Goal: Task Accomplishment & Management: Manage account settings

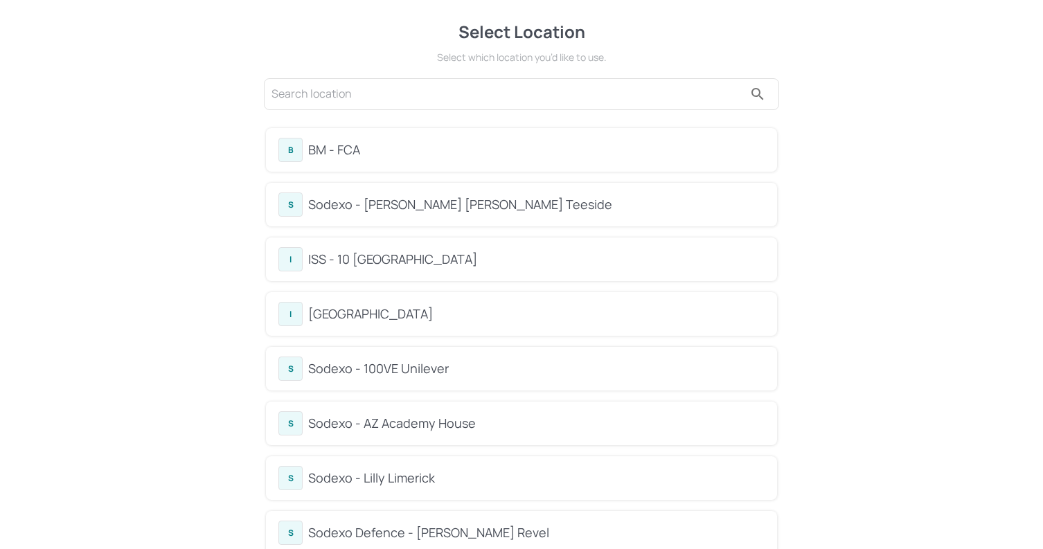
click at [382, 149] on div "BM - FCA" at bounding box center [536, 150] width 456 height 19
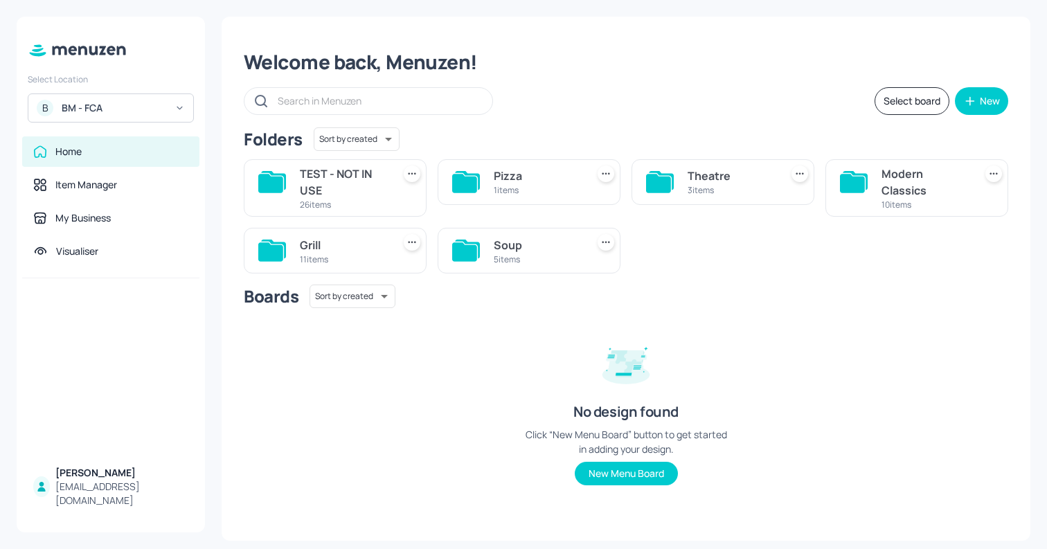
click at [724, 177] on div "Theatre" at bounding box center [731, 176] width 87 height 17
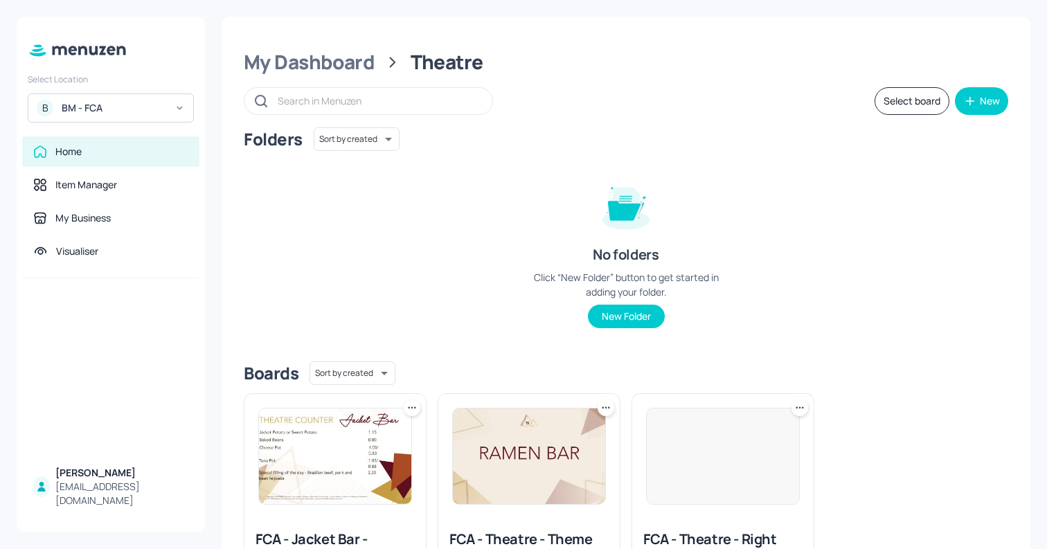
click at [728, 442] on img at bounding box center [723, 456] width 152 height 96
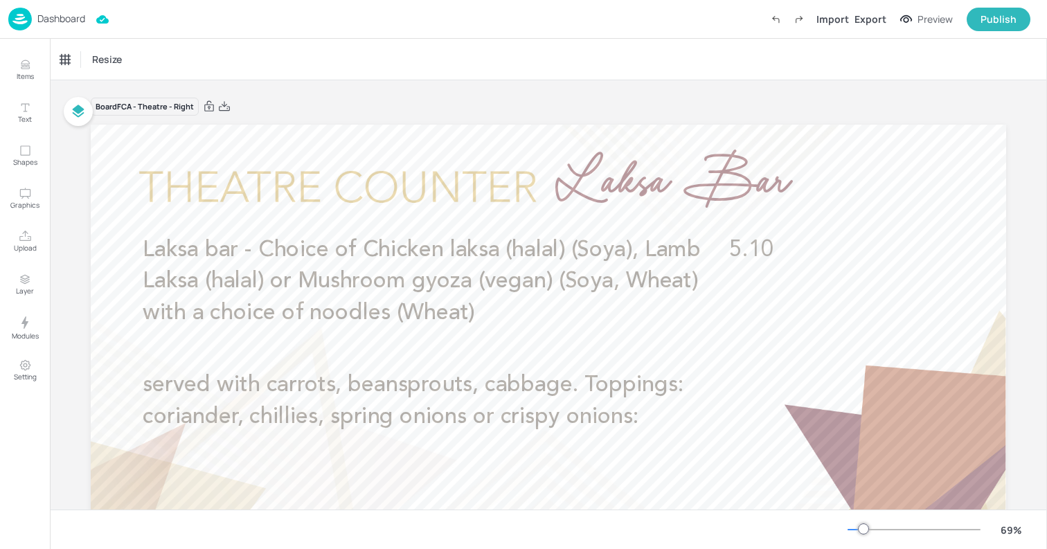
click at [69, 23] on p "Dashboard" at bounding box center [61, 19] width 48 height 10
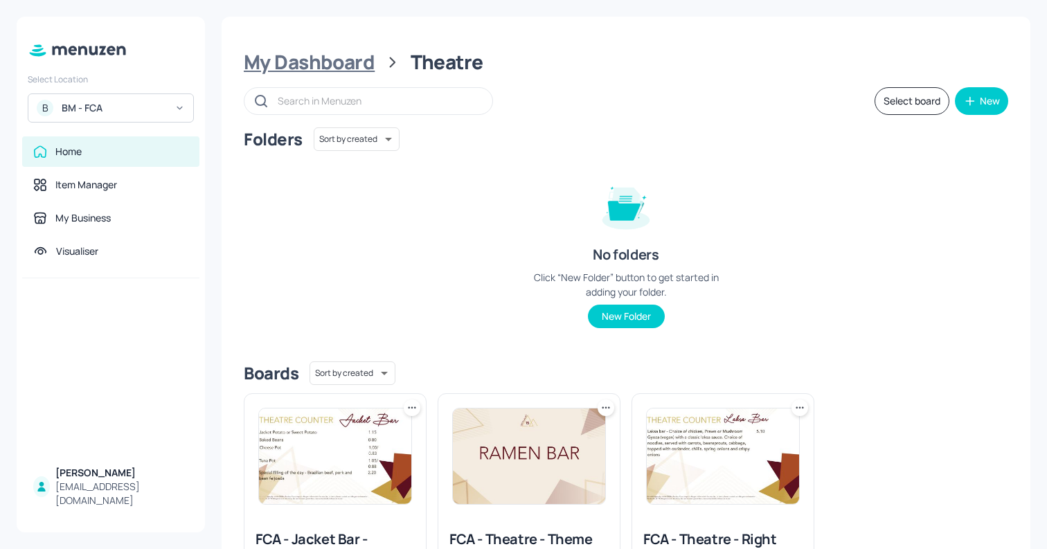
click at [357, 60] on div "My Dashboard" at bounding box center [309, 62] width 131 height 25
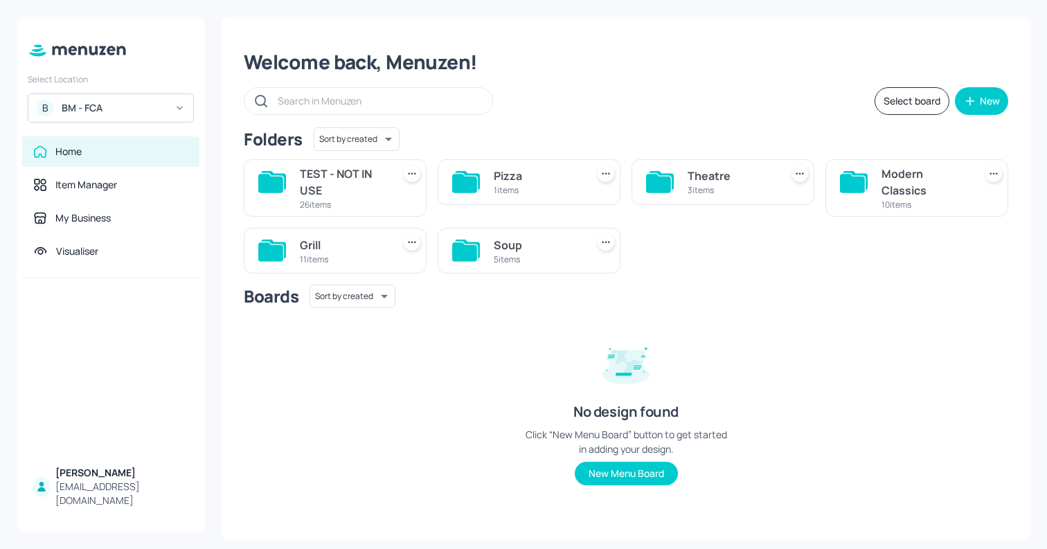
click at [557, 168] on div "Pizza" at bounding box center [537, 176] width 87 height 17
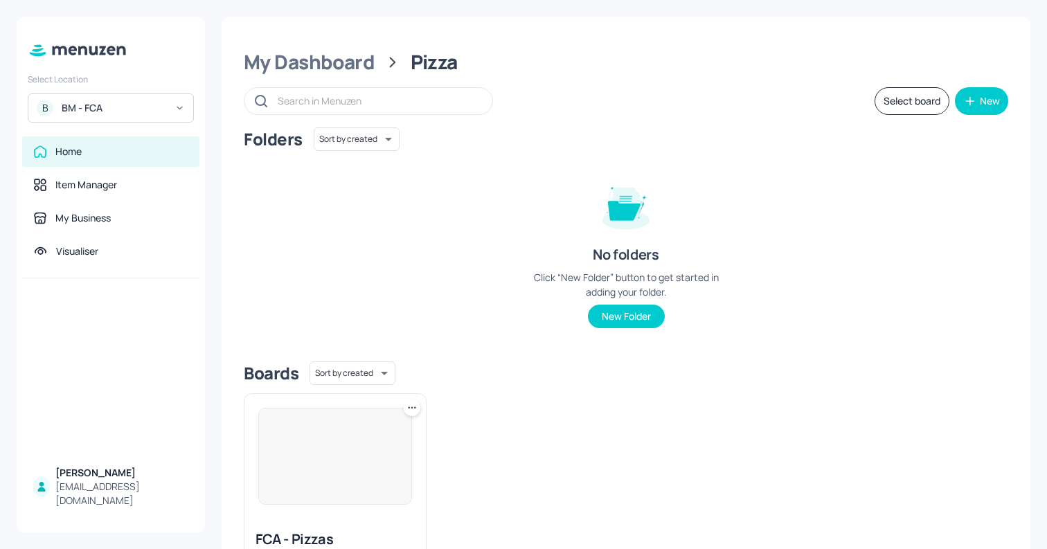
scroll to position [1, 0]
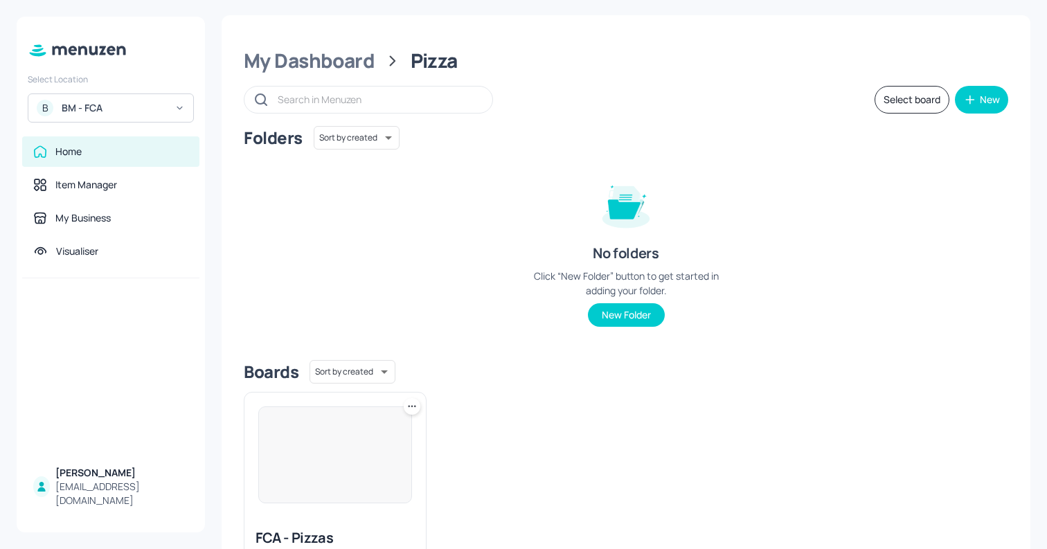
click at [361, 480] on img at bounding box center [335, 455] width 152 height 96
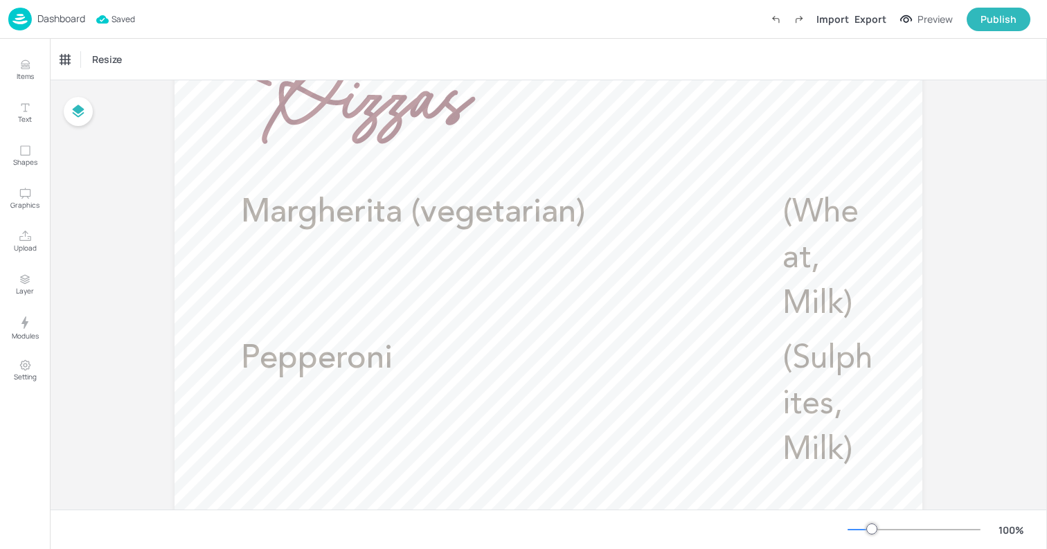
scroll to position [315, 0]
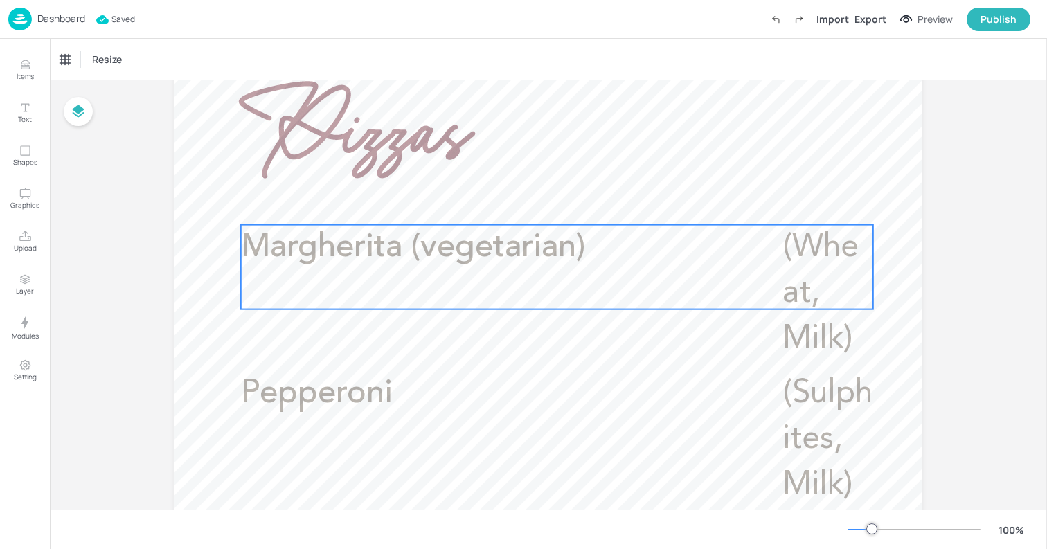
click at [648, 274] on div "Margherita (vegetarian) (Wheat, Milk)" at bounding box center [557, 267] width 632 height 84
click at [548, 201] on icon "Edit Item" at bounding box center [547, 201] width 12 height 11
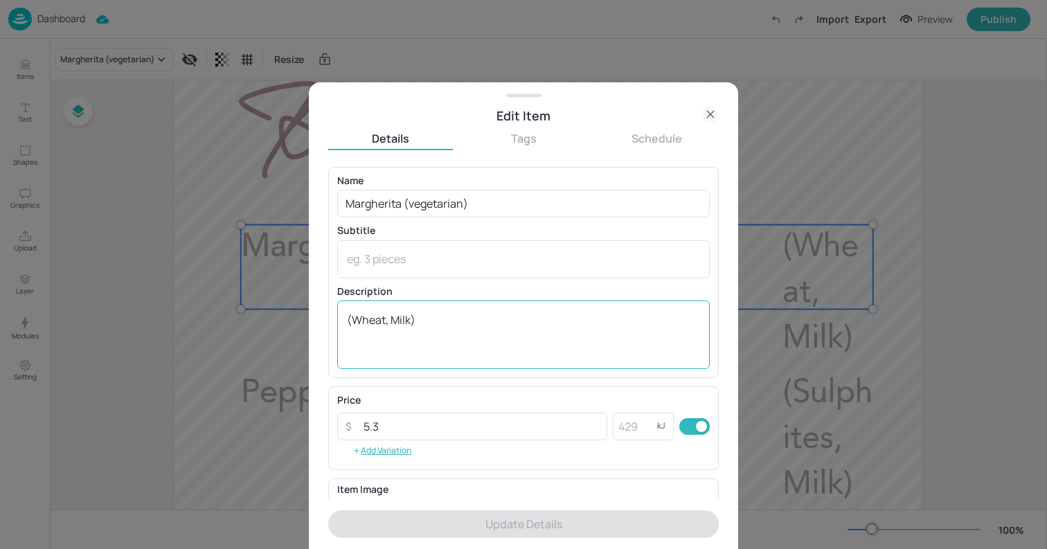
click at [460, 330] on textarea "(Wheat, Milk)" at bounding box center [523, 335] width 353 height 46
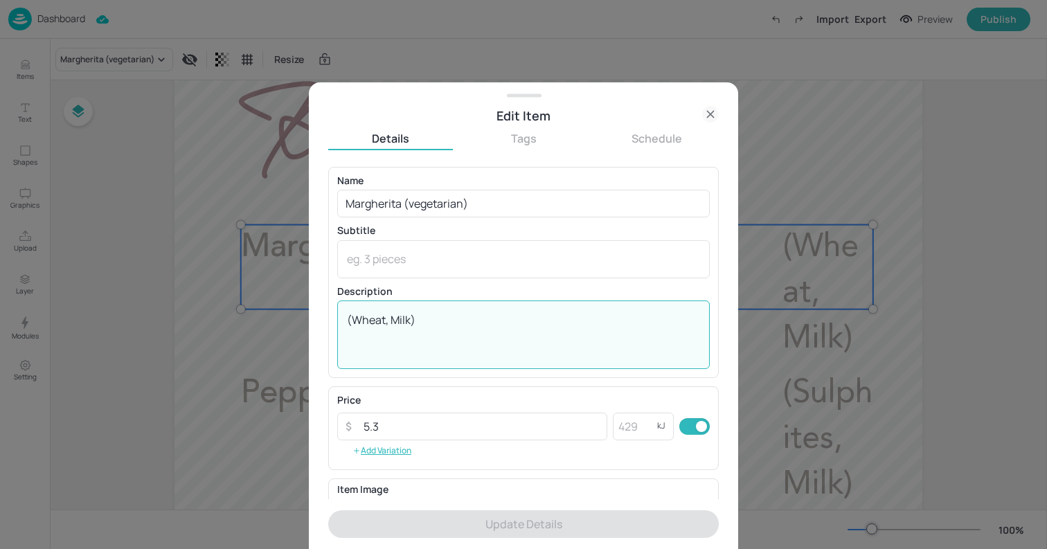
click at [460, 330] on textarea "(Wheat, Milk)" at bounding box center [523, 335] width 353 height 46
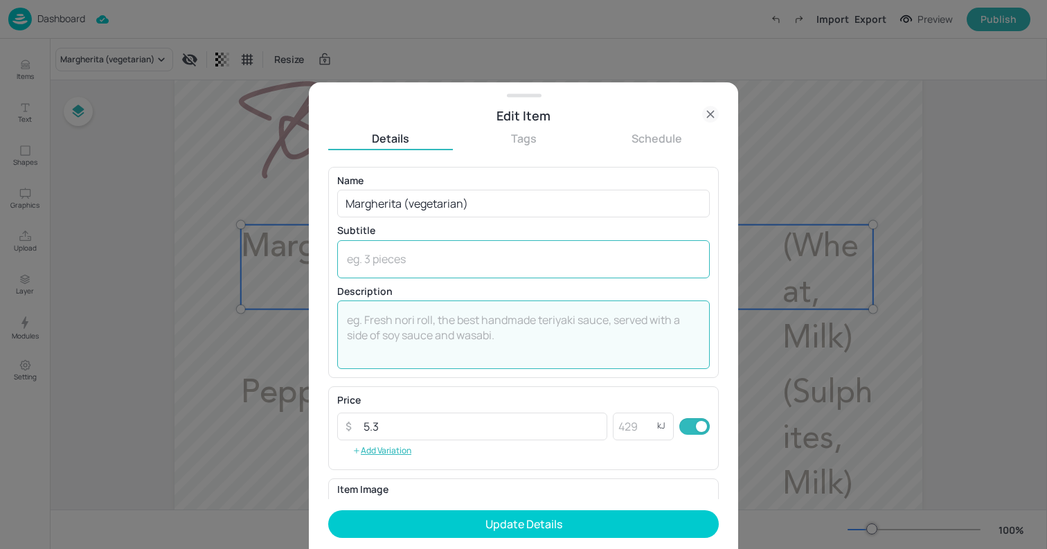
click at [431, 267] on textarea at bounding box center [523, 258] width 353 height 15
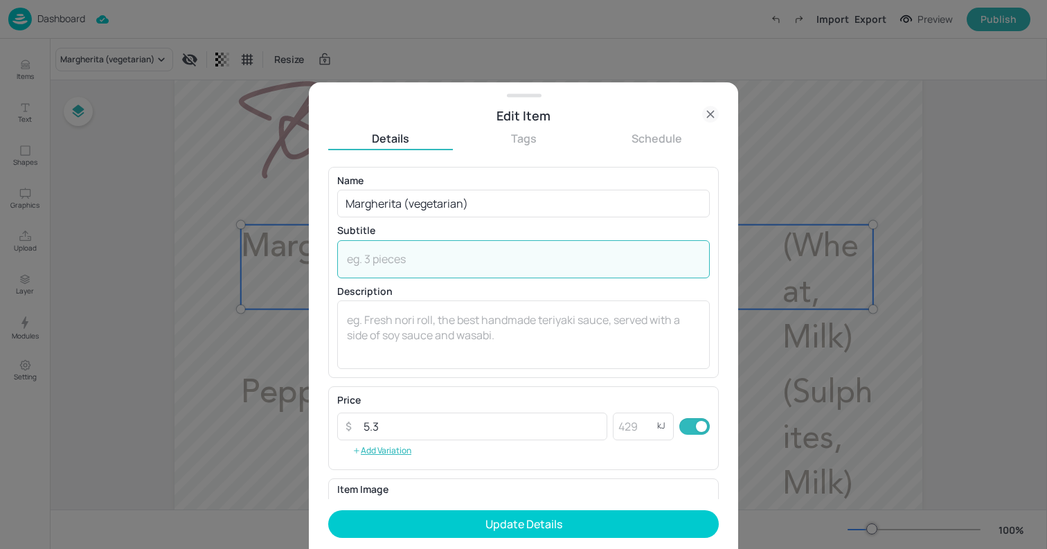
paste textarea "(Wheat, Milk)"
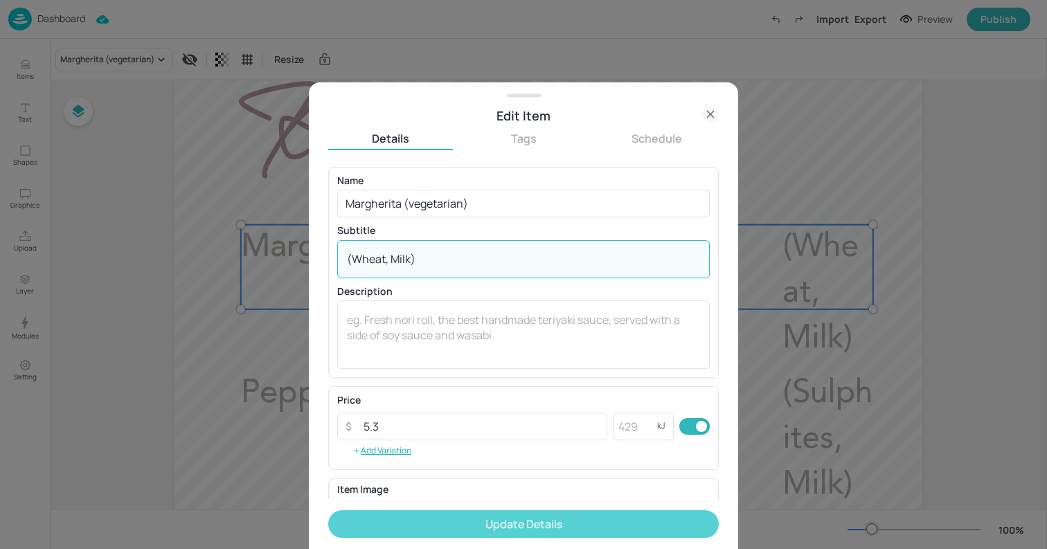
type textarea "(Wheat, Milk)"
click at [545, 520] on button "Update Details" at bounding box center [523, 524] width 390 height 28
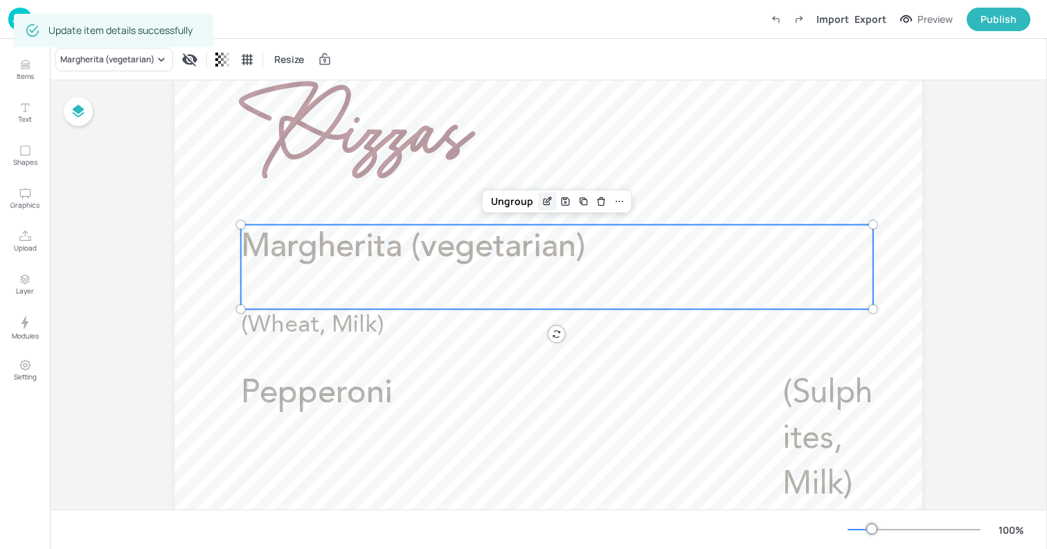
click at [543, 204] on icon "Edit Item" at bounding box center [546, 202] width 6 height 6
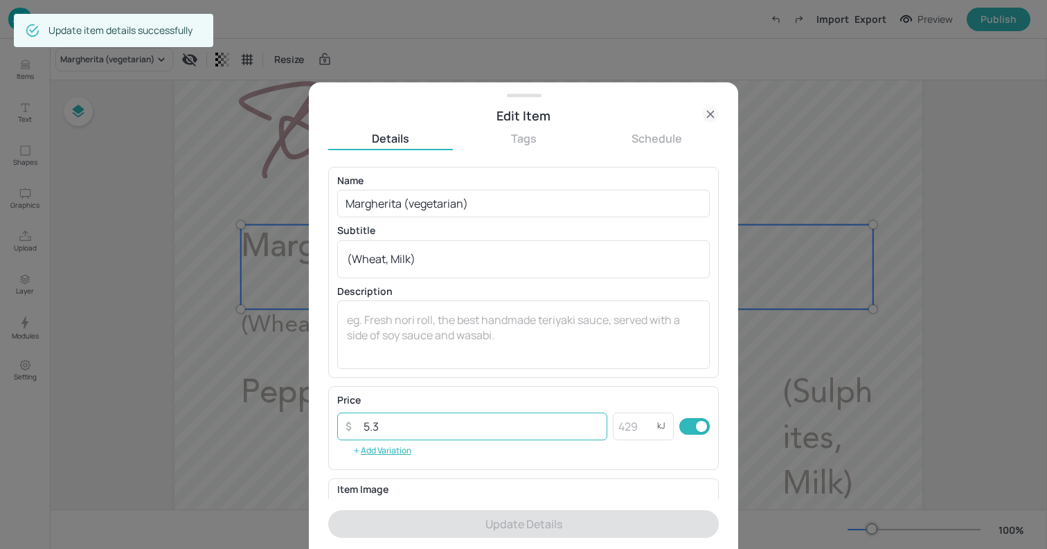
click at [510, 429] on input "5.3" at bounding box center [481, 427] width 252 height 28
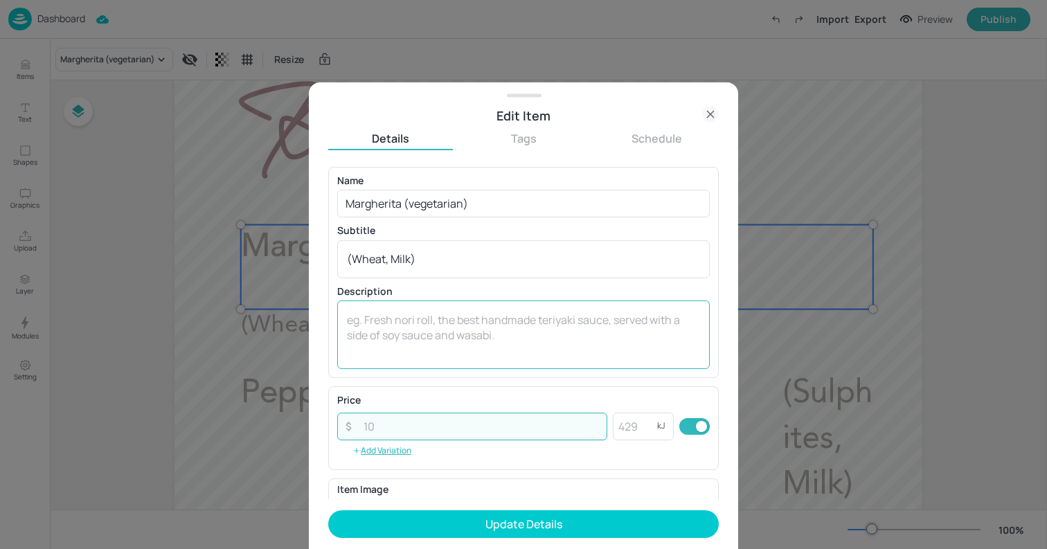
click at [469, 330] on textarea at bounding box center [523, 335] width 353 height 46
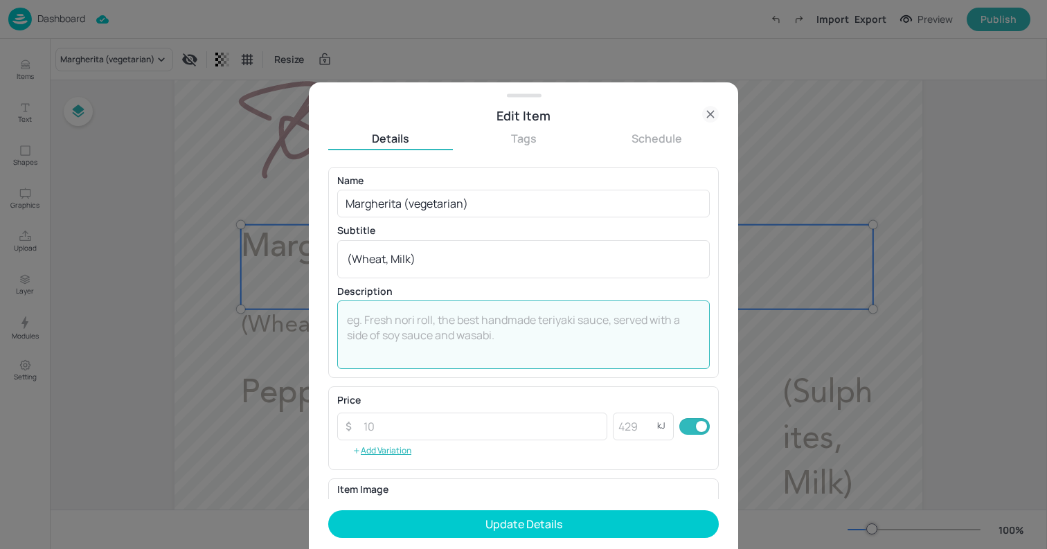
paste textarea "5.3"
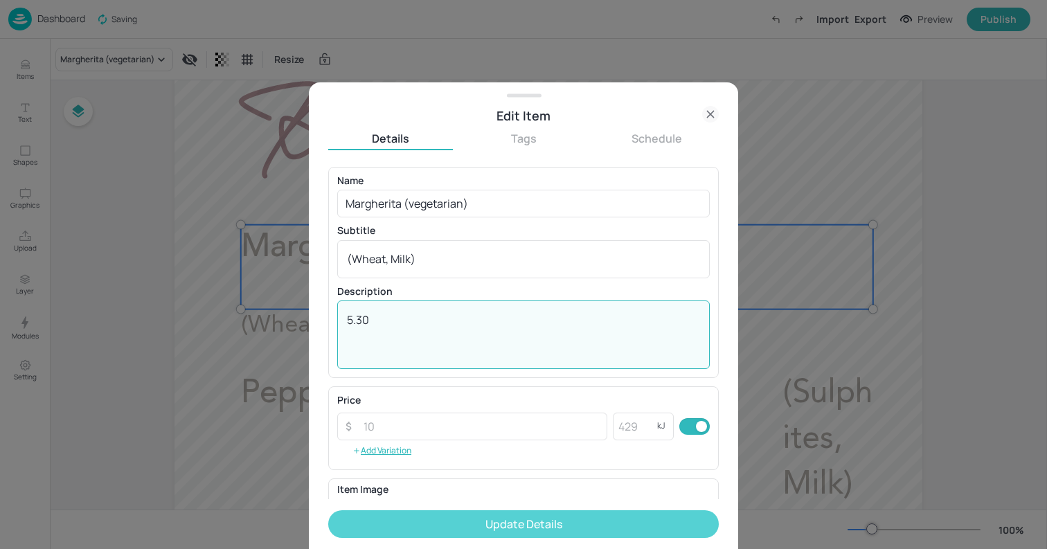
type textarea "5.30"
click at [508, 514] on button "Update Details" at bounding box center [523, 524] width 390 height 28
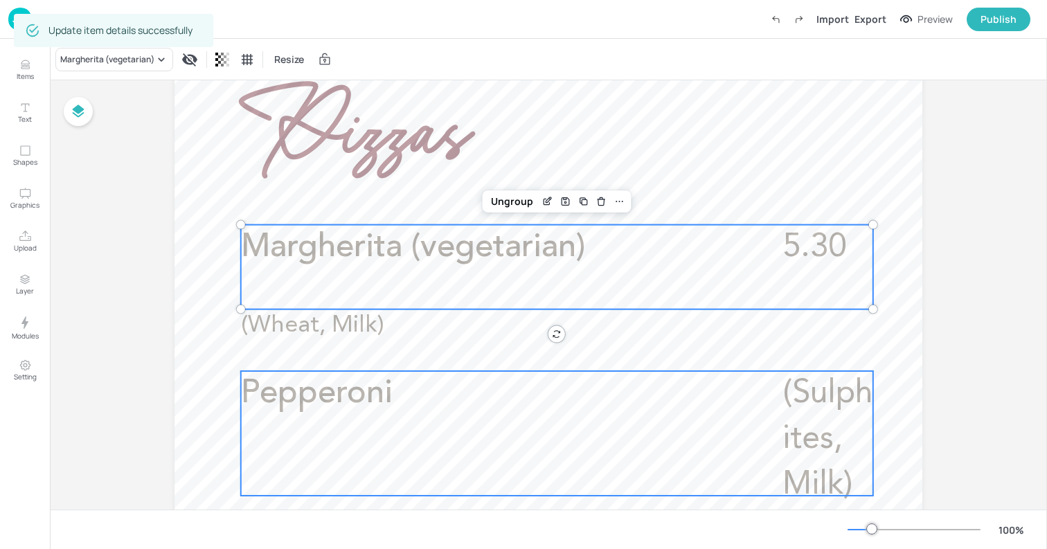
click at [811, 398] on span "(Sulphites, Milk)" at bounding box center [827, 439] width 90 height 124
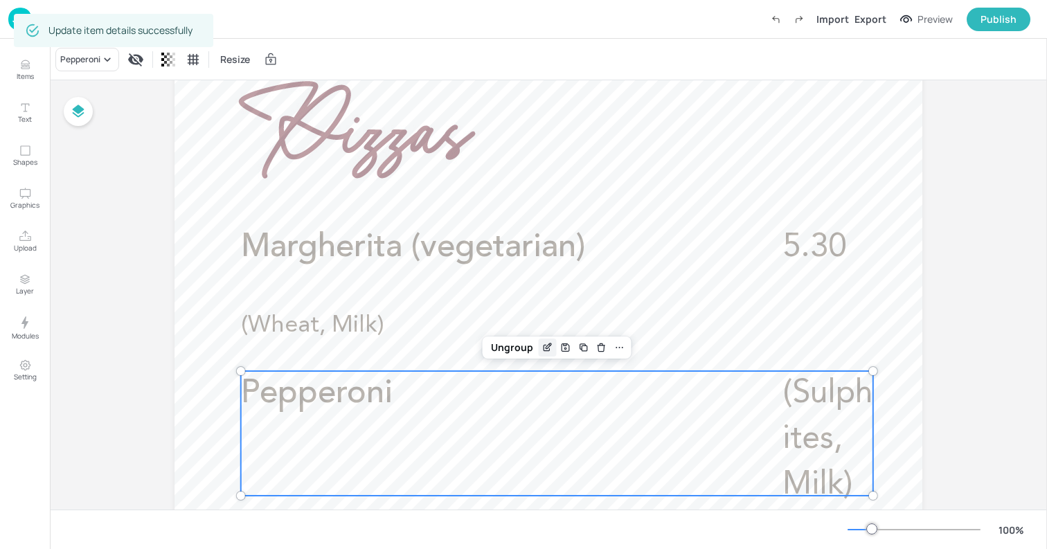
click at [546, 345] on icon "Edit Item" at bounding box center [549, 346] width 6 height 6
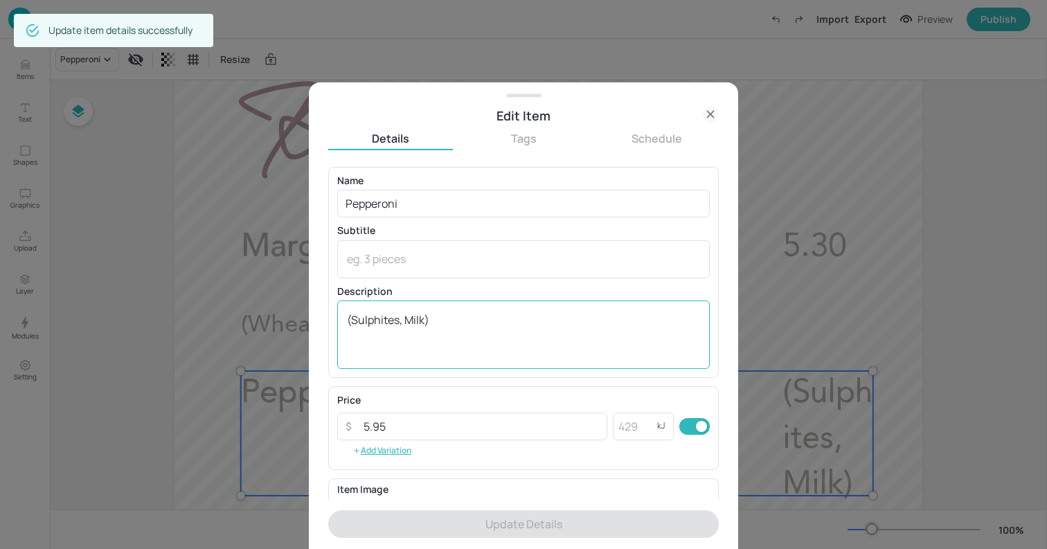
click at [470, 312] on textarea "(Sulphites, Milk)" at bounding box center [523, 335] width 353 height 46
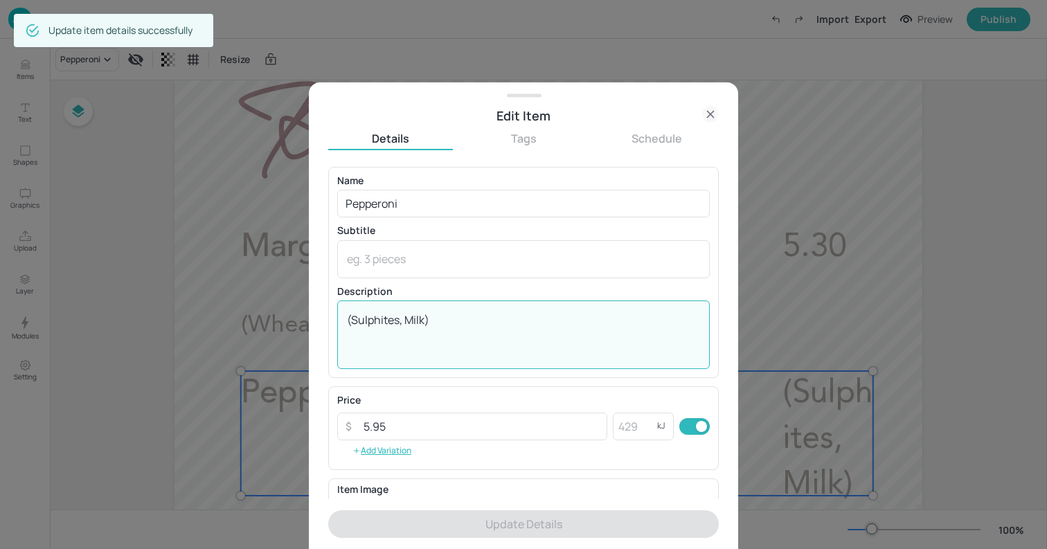
click at [470, 312] on textarea "(Sulphites, Milk)" at bounding box center [523, 335] width 353 height 46
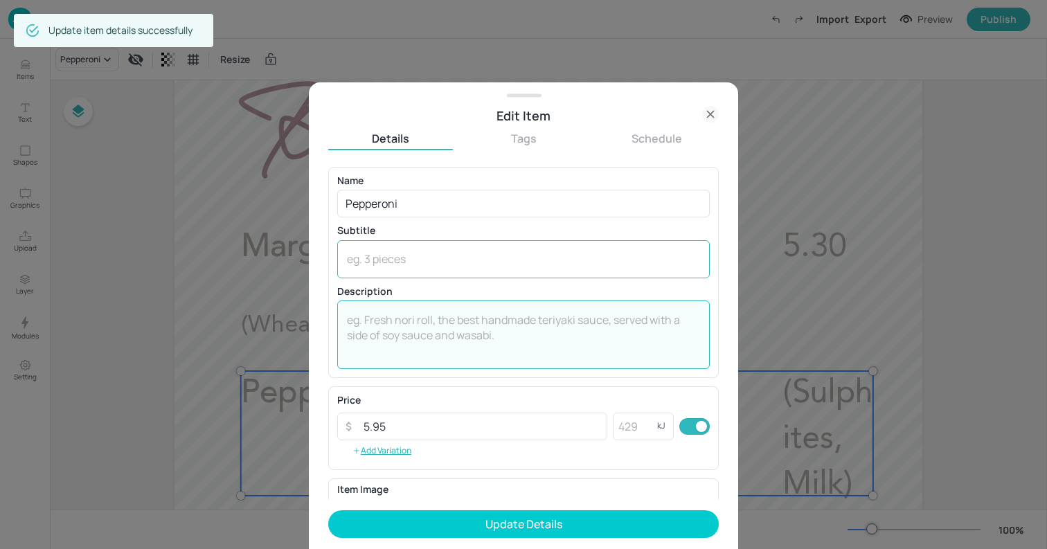
click at [429, 266] on textarea at bounding box center [523, 258] width 353 height 15
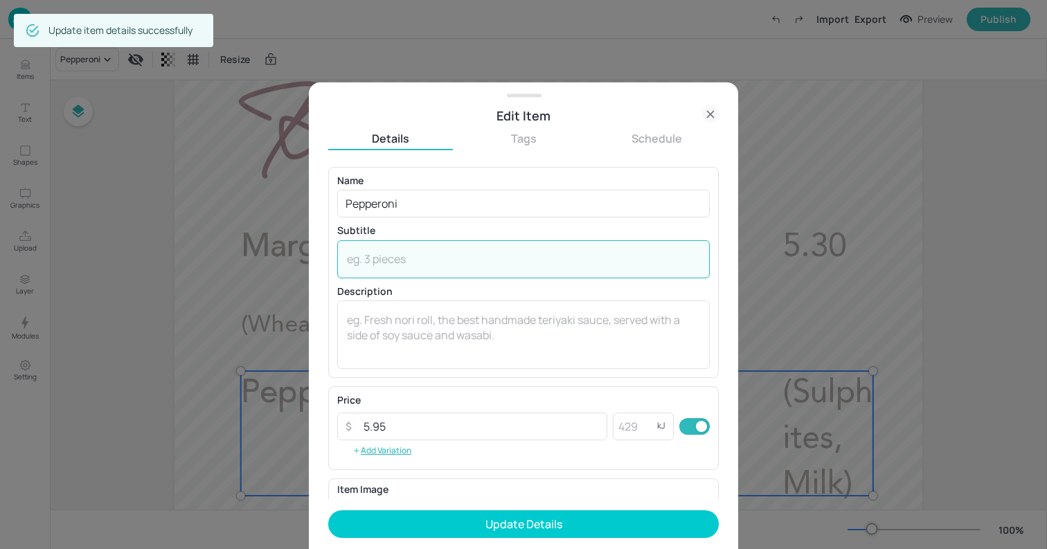
paste textarea "(Sulphites, Milk)"
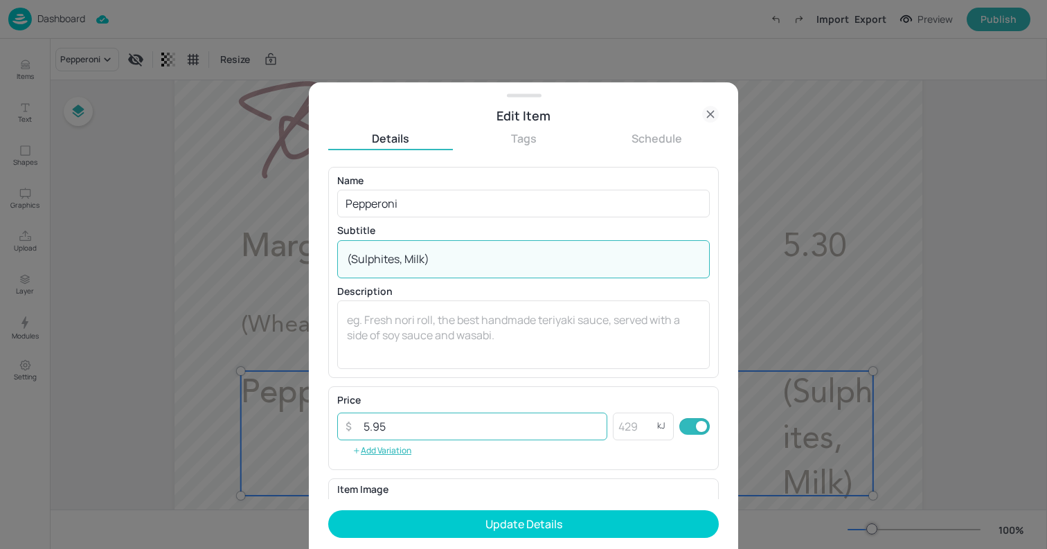
type textarea "(Sulphites, Milk)"
click at [404, 426] on input "5.95" at bounding box center [481, 427] width 252 height 28
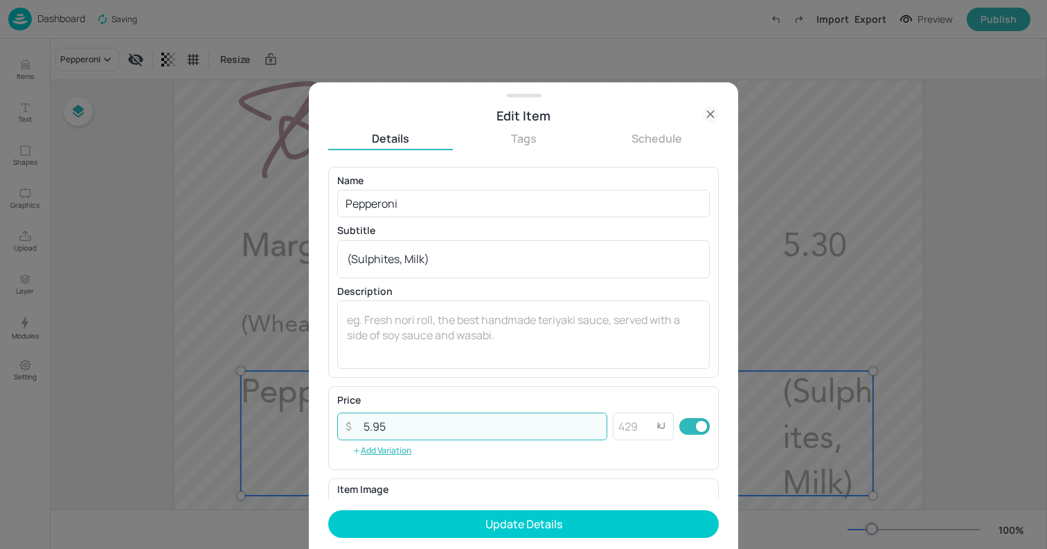
click at [404, 426] on input "5.95" at bounding box center [481, 427] width 252 height 28
click at [426, 331] on textarea at bounding box center [523, 335] width 353 height 46
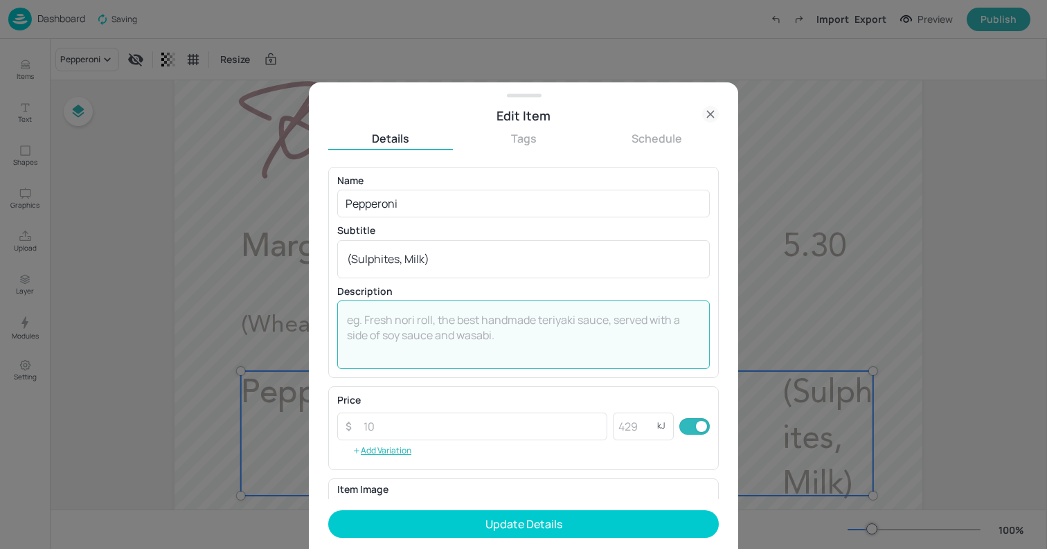
paste textarea "5.95"
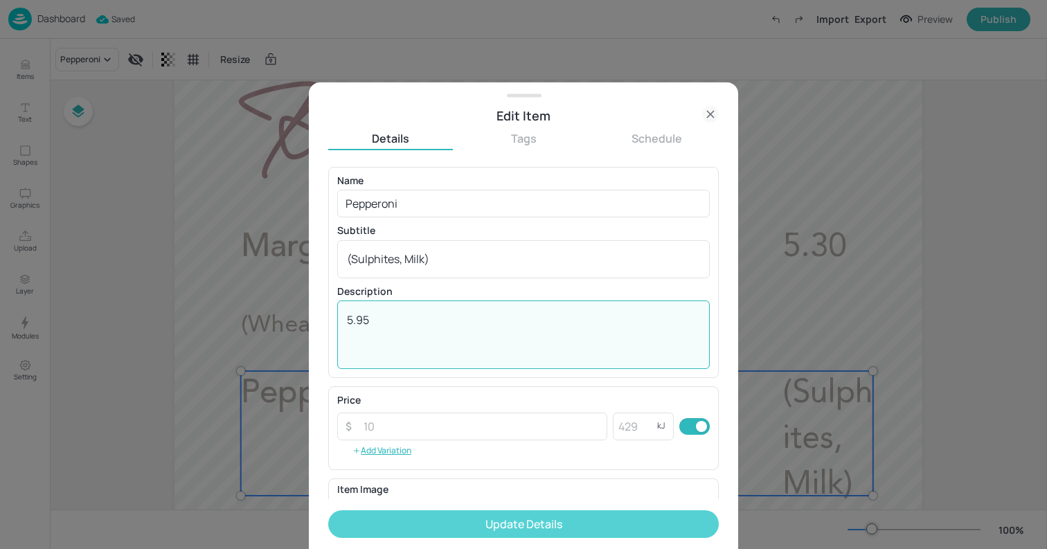
type textarea "5.95"
click at [513, 521] on button "Update Details" at bounding box center [523, 524] width 390 height 28
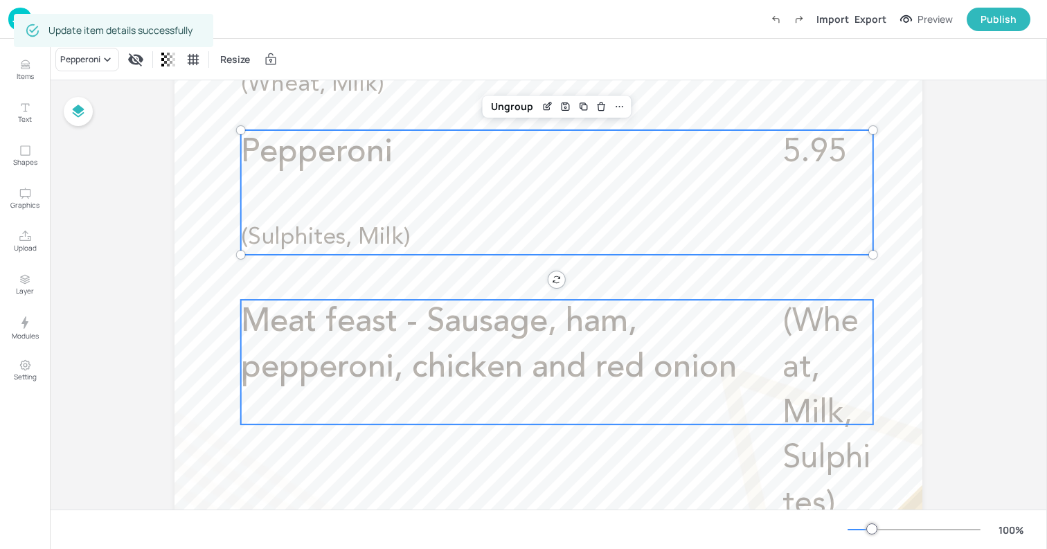
scroll to position [563, 0]
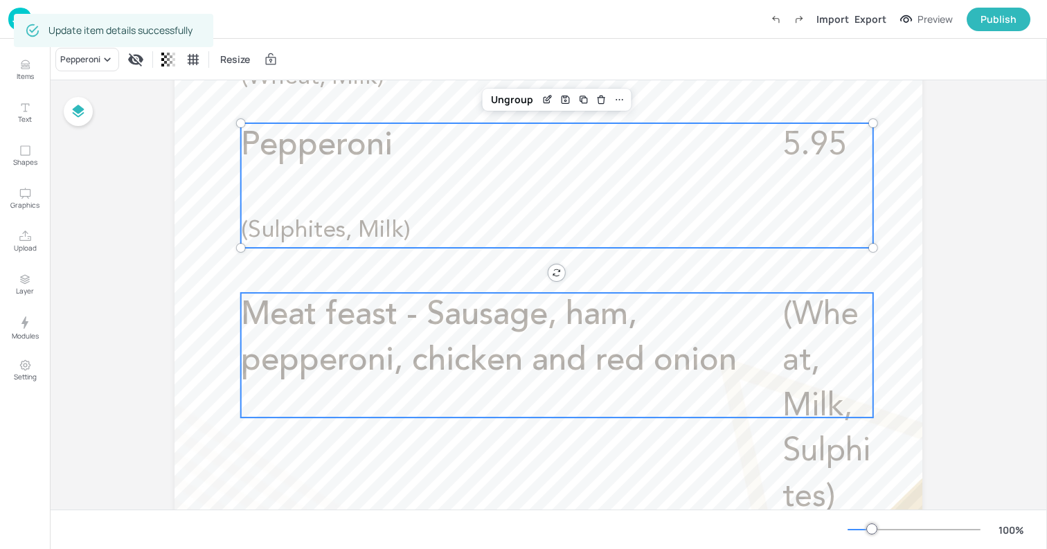
click at [777, 350] on div "Meat feast - Sausage, ham, pepperoni, chicken and red onion (Wheat, Milk, Sulph…" at bounding box center [557, 355] width 632 height 125
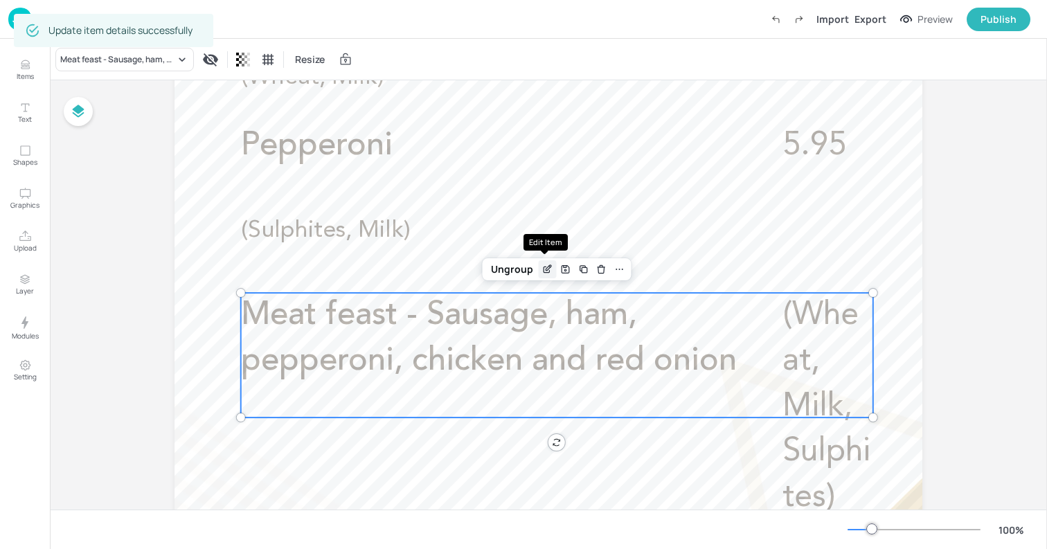
click at [548, 267] on icon "Edit Item" at bounding box center [547, 269] width 12 height 11
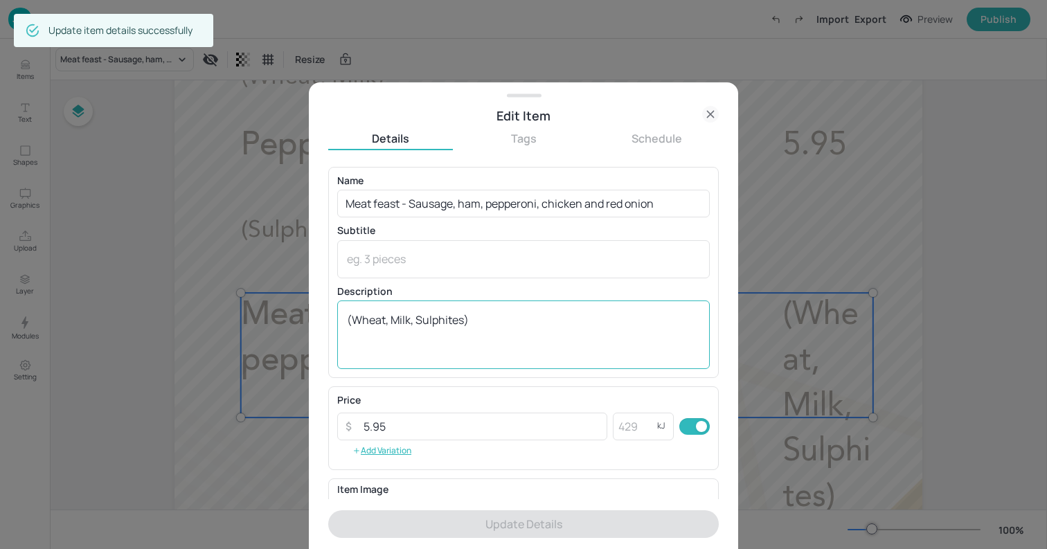
click at [513, 321] on textarea "(Wheat, Milk, Sulphites)" at bounding box center [523, 335] width 353 height 46
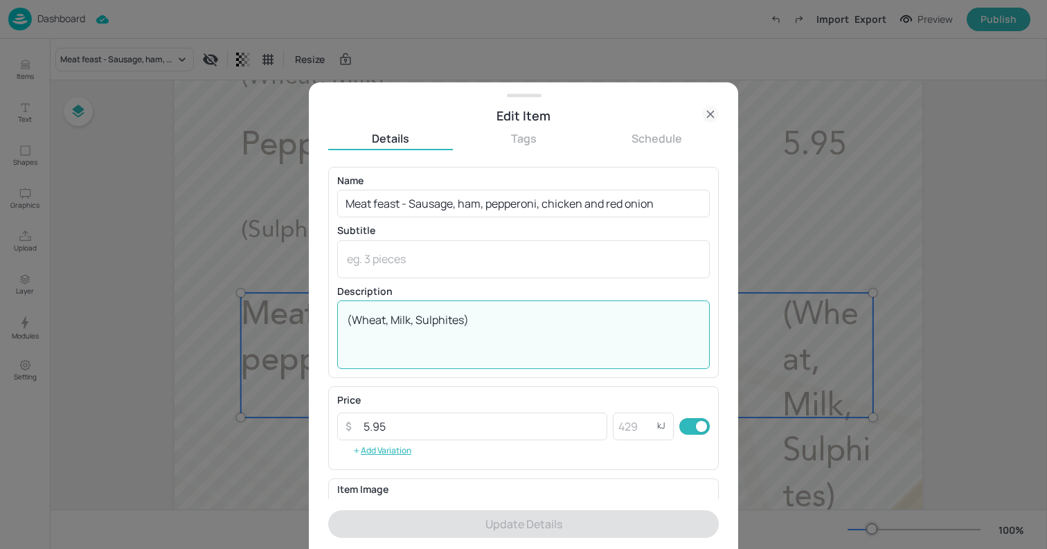
click at [513, 321] on textarea "(Wheat, Milk, Sulphites)" at bounding box center [523, 335] width 353 height 46
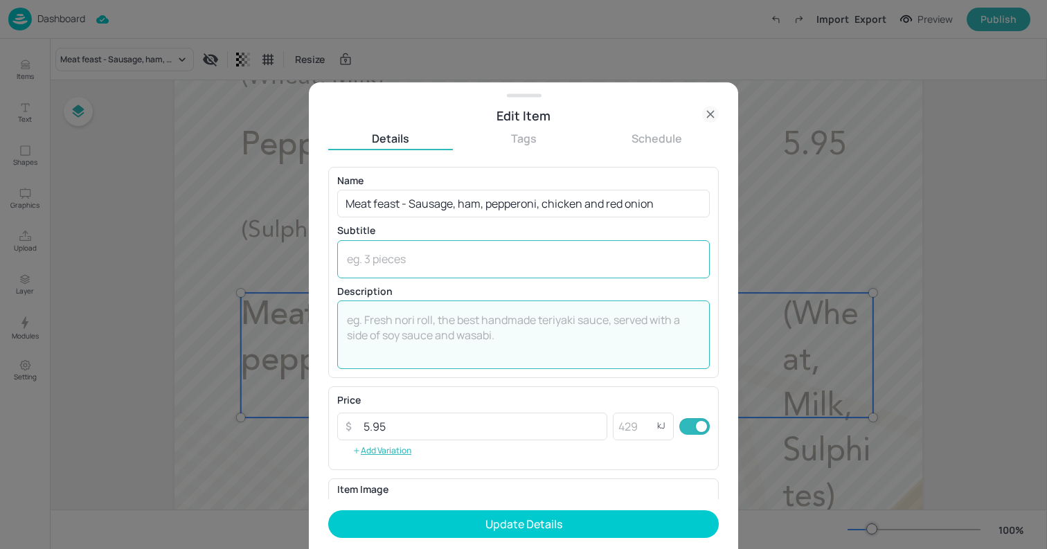
click at [483, 269] on div "x ​" at bounding box center [523, 259] width 372 height 38
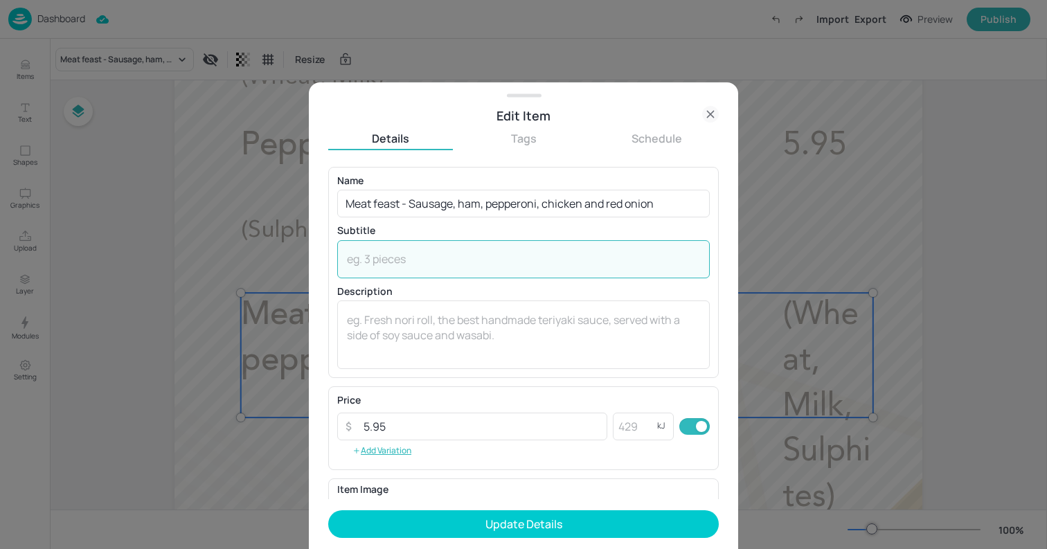
paste textarea "(Wheat, Milk, Sulphites)"
type textarea "(Wheat, Milk, Sulphites)"
click at [435, 433] on input "5.95" at bounding box center [481, 427] width 252 height 28
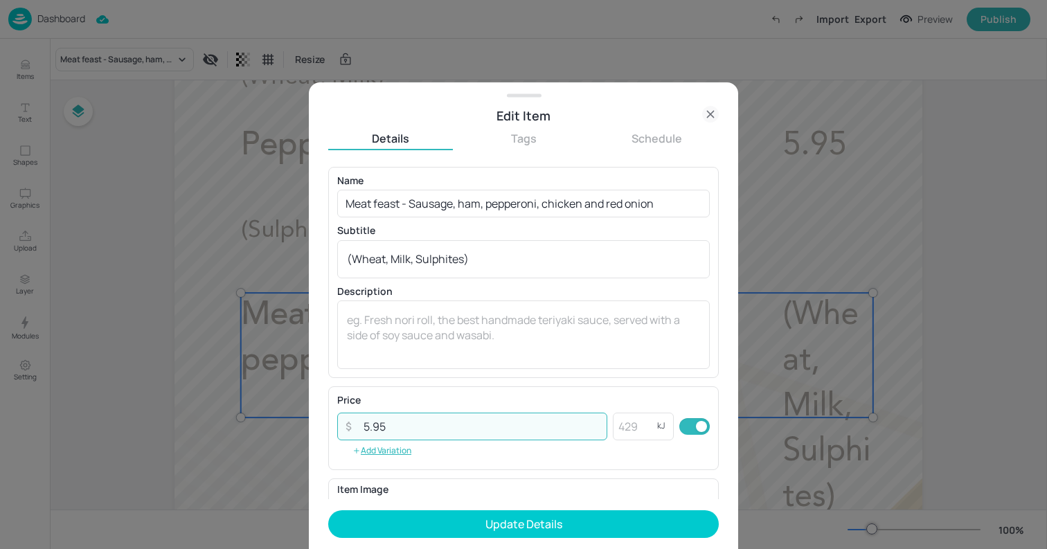
click at [435, 433] on input "5.95" at bounding box center [481, 427] width 252 height 28
click at [433, 359] on div "x ​" at bounding box center [523, 334] width 372 height 69
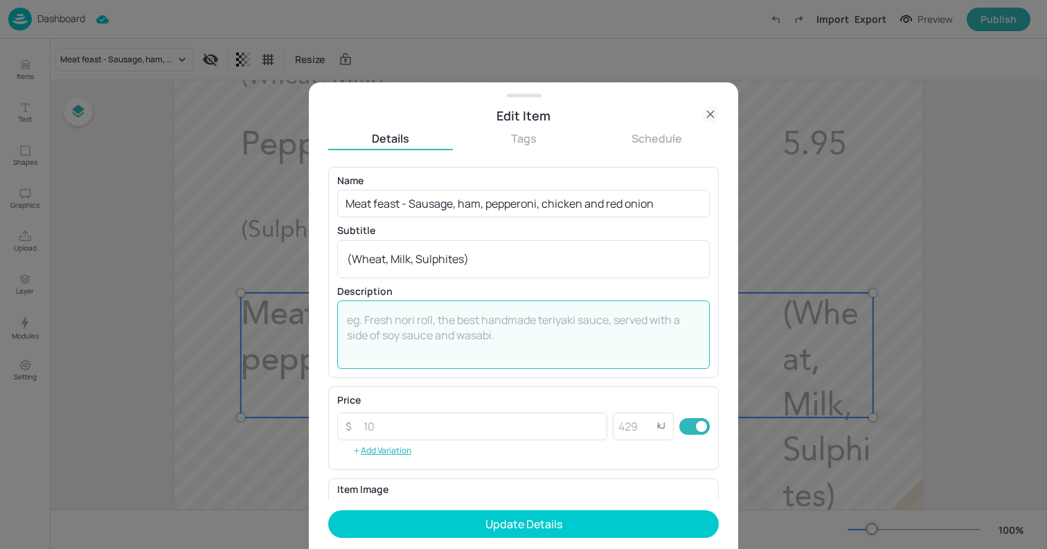
paste textarea "5.95"
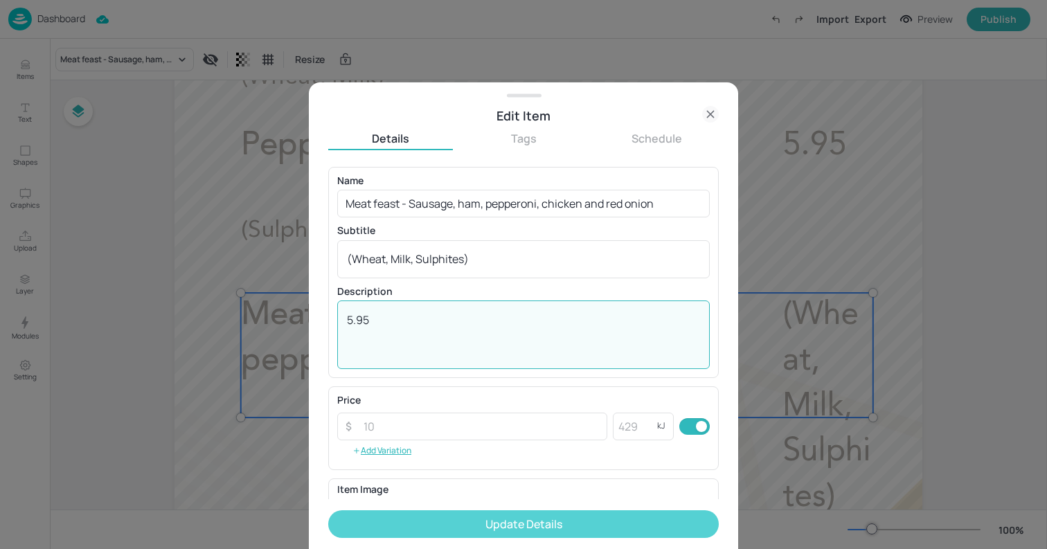
type textarea "5.95"
click at [493, 527] on button "Update Details" at bounding box center [523, 524] width 390 height 28
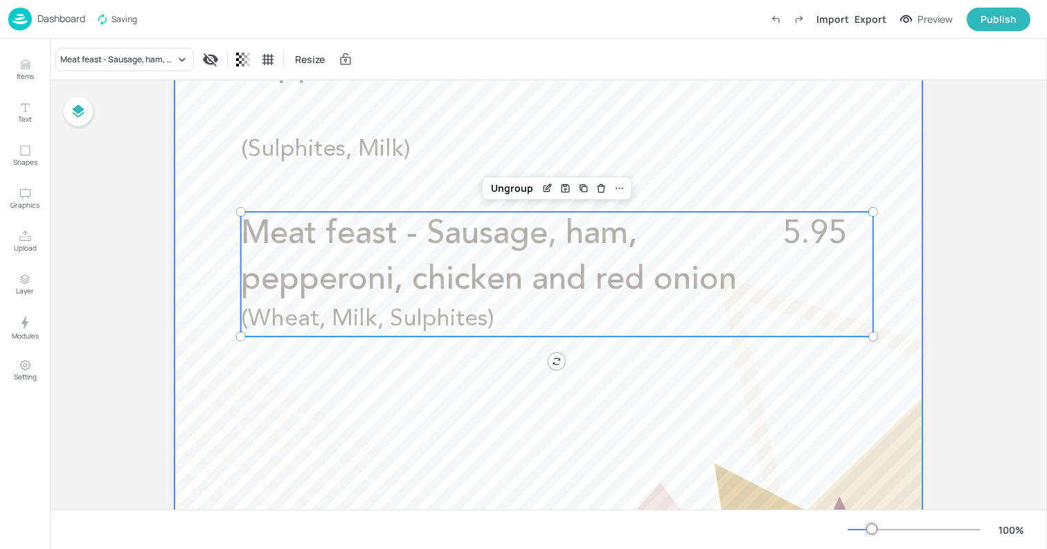
scroll to position [663, 0]
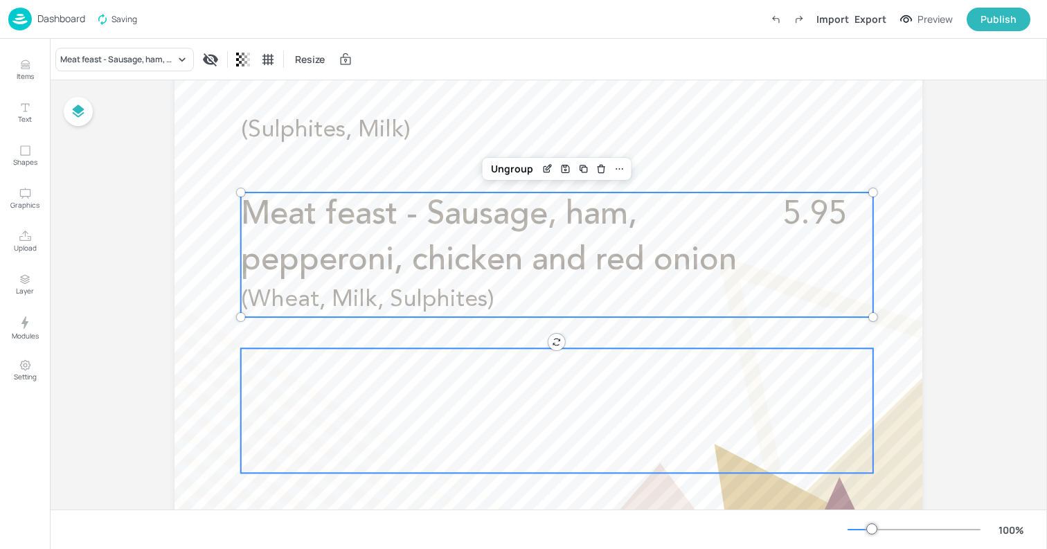
click at [463, 394] on div at bounding box center [557, 410] width 632 height 125
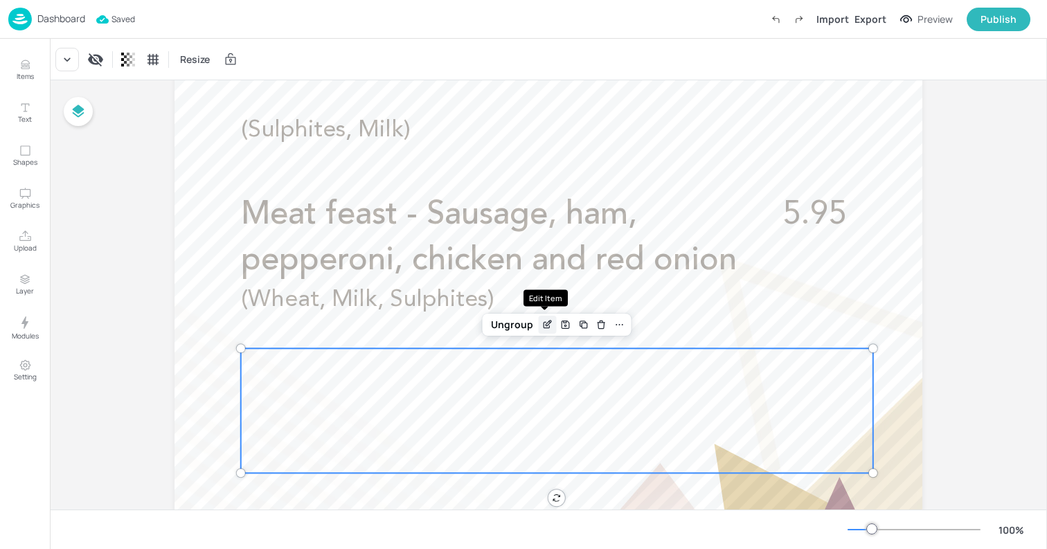
click at [543, 323] on icon "Edit Item" at bounding box center [546, 326] width 6 height 6
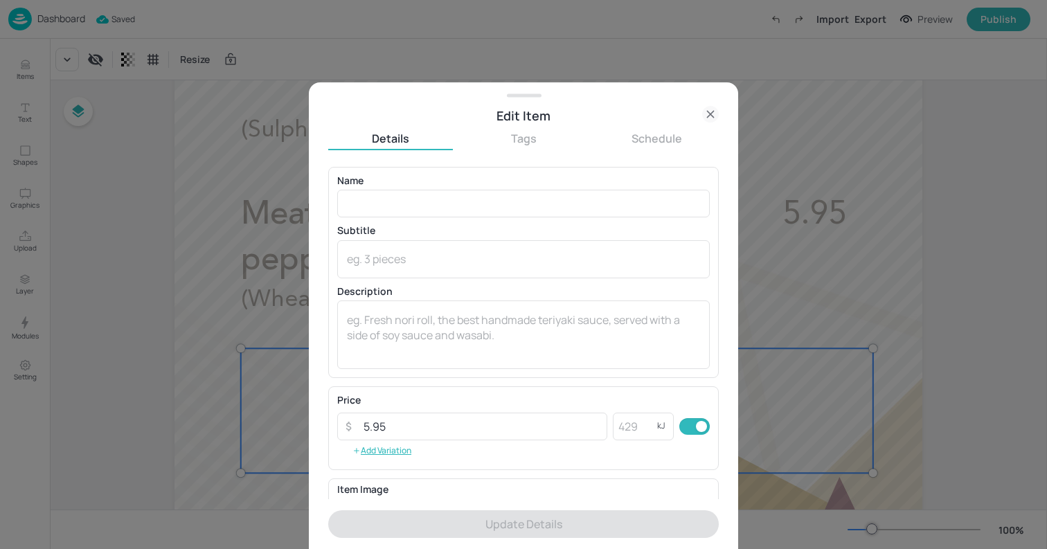
click at [710, 114] on icon at bounding box center [710, 114] width 6 height 6
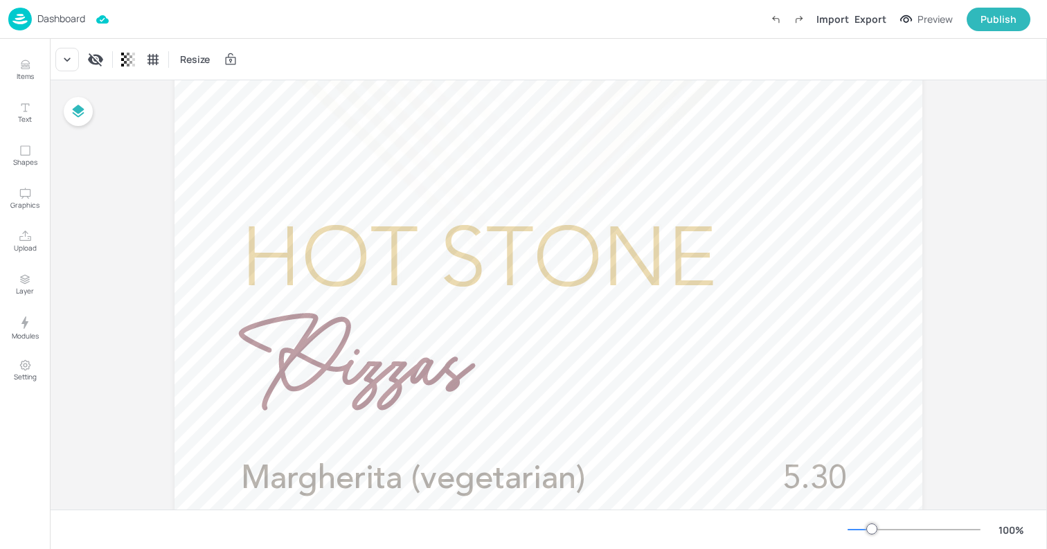
scroll to position [39, 0]
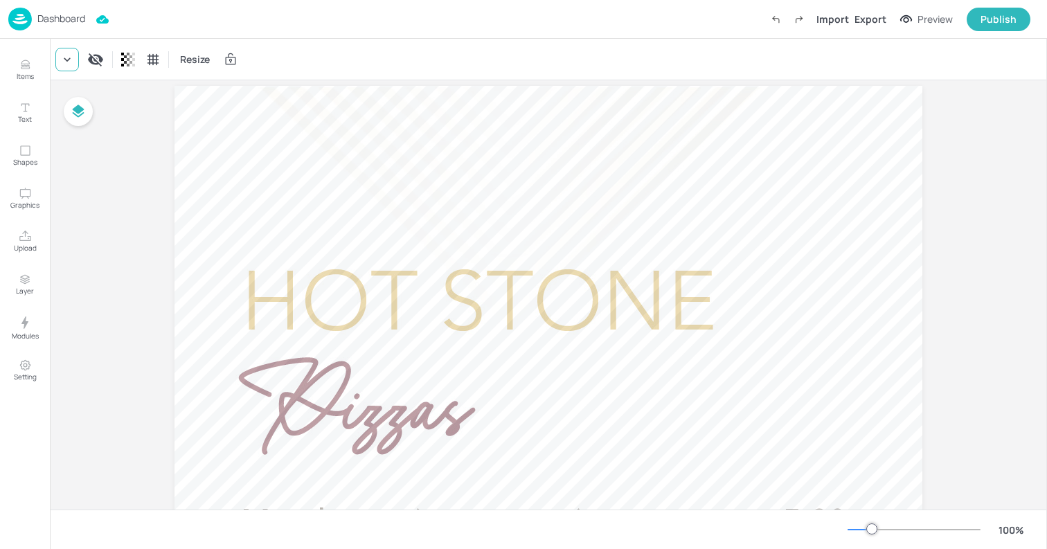
click at [75, 64] on div at bounding box center [67, 60] width 24 height 24
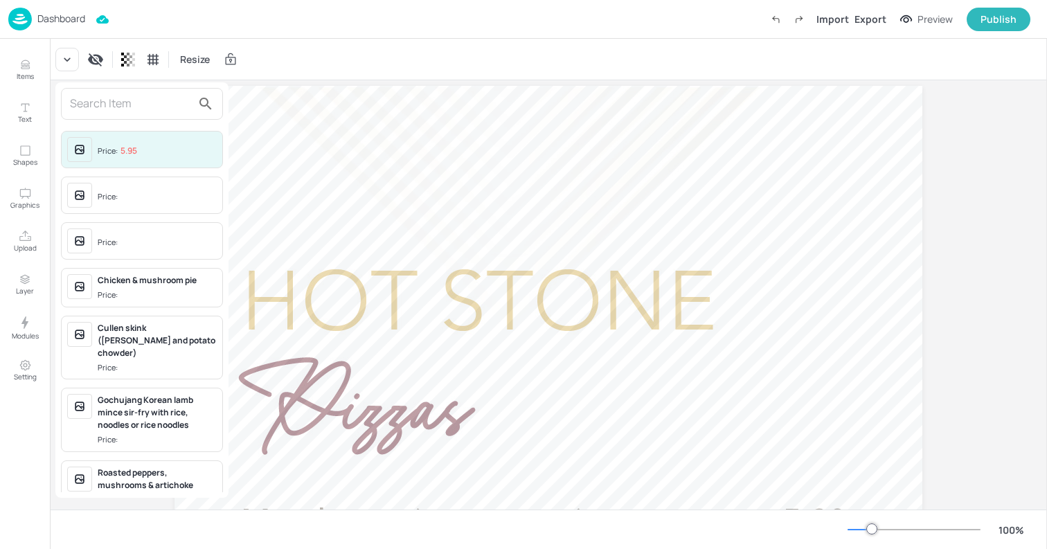
click at [131, 111] on input "text" at bounding box center [131, 104] width 122 height 22
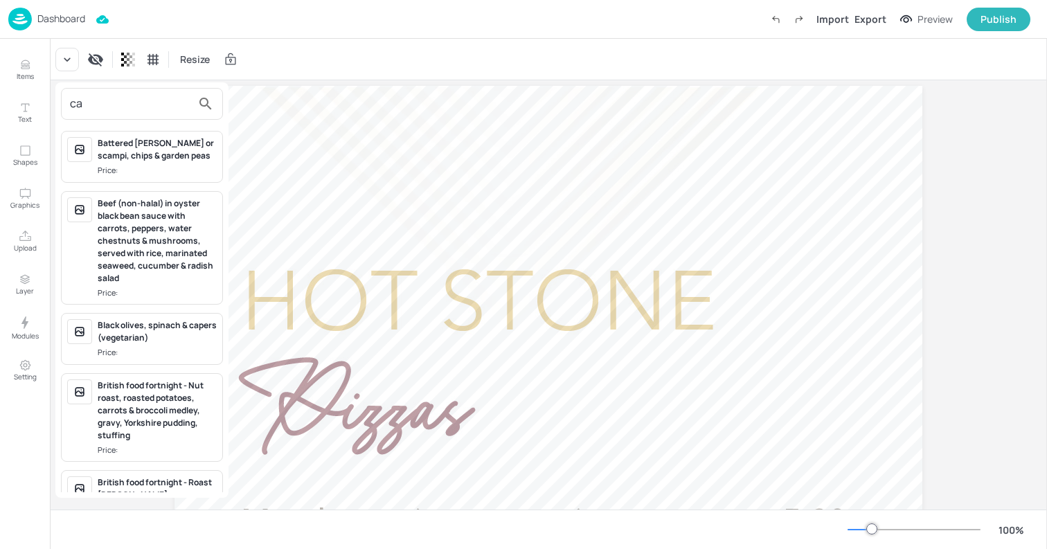
type input "c"
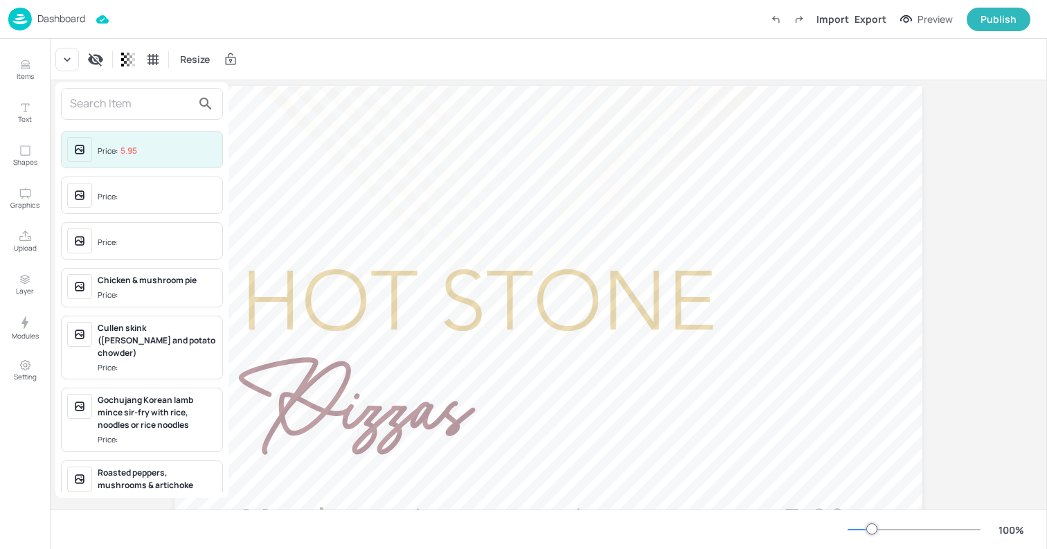
click at [773, 177] on div at bounding box center [523, 274] width 1047 height 549
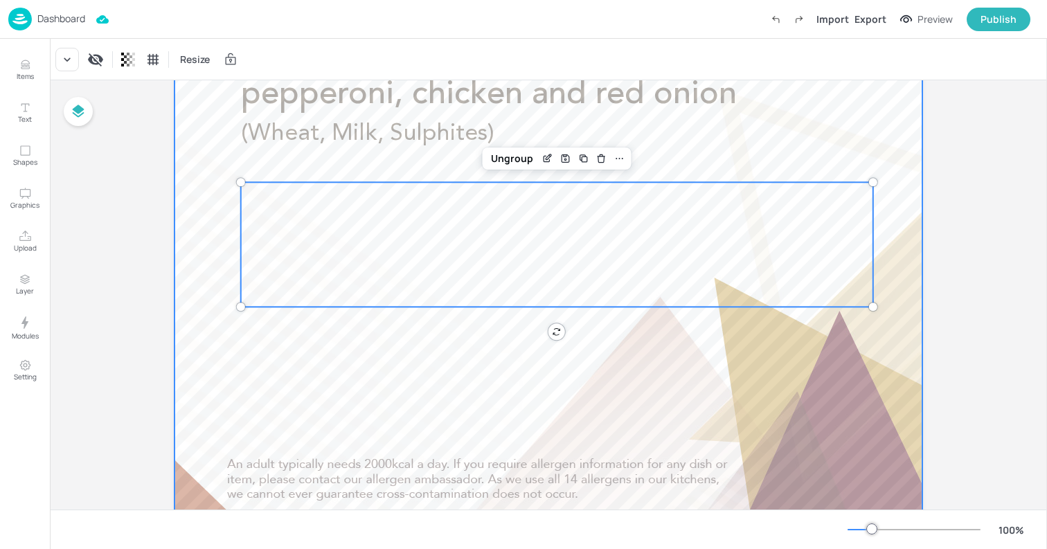
scroll to position [775, 0]
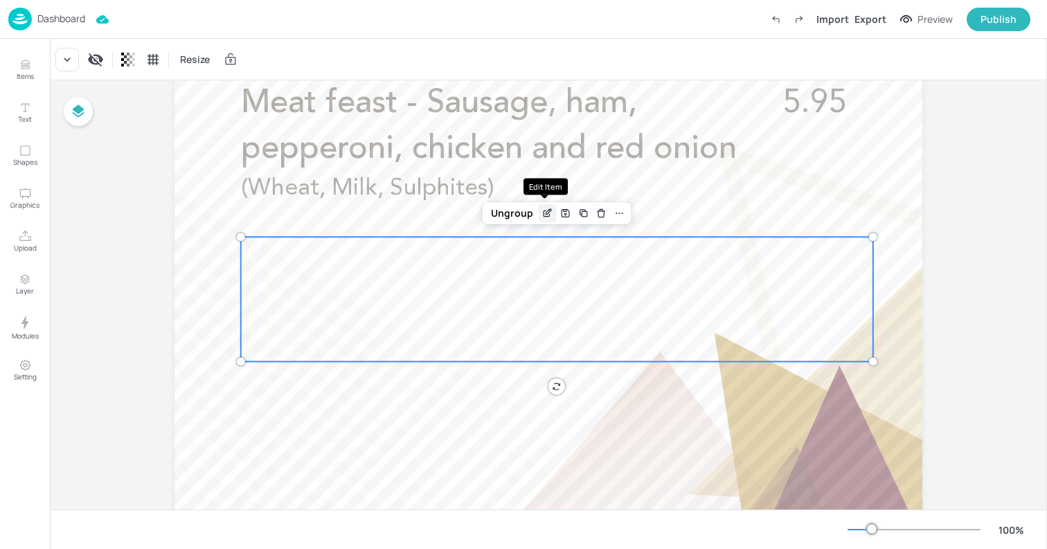
click at [546, 217] on icon "Edit Item" at bounding box center [547, 213] width 12 height 11
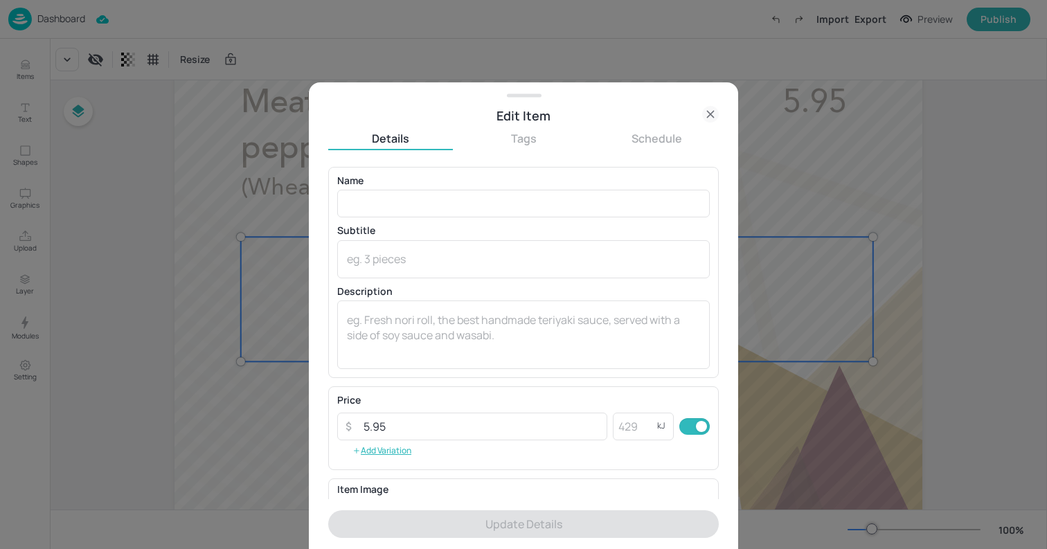
click at [484, 188] on div "Name ​" at bounding box center [523, 197] width 372 height 42
click at [474, 202] on input "text" at bounding box center [523, 204] width 372 height 28
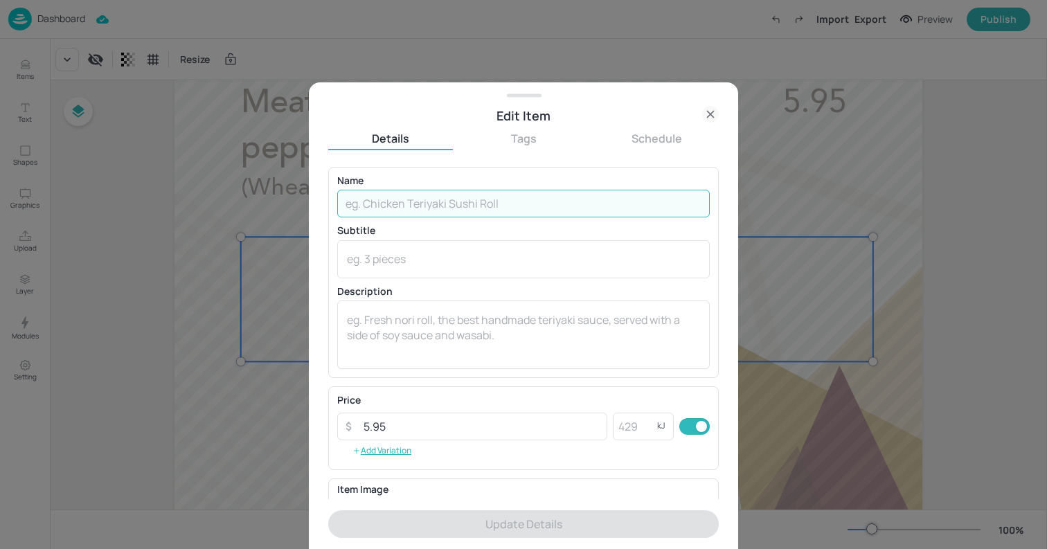
paste input "Caprese- Buffalo mozzarella & pesto (vegetarian)"
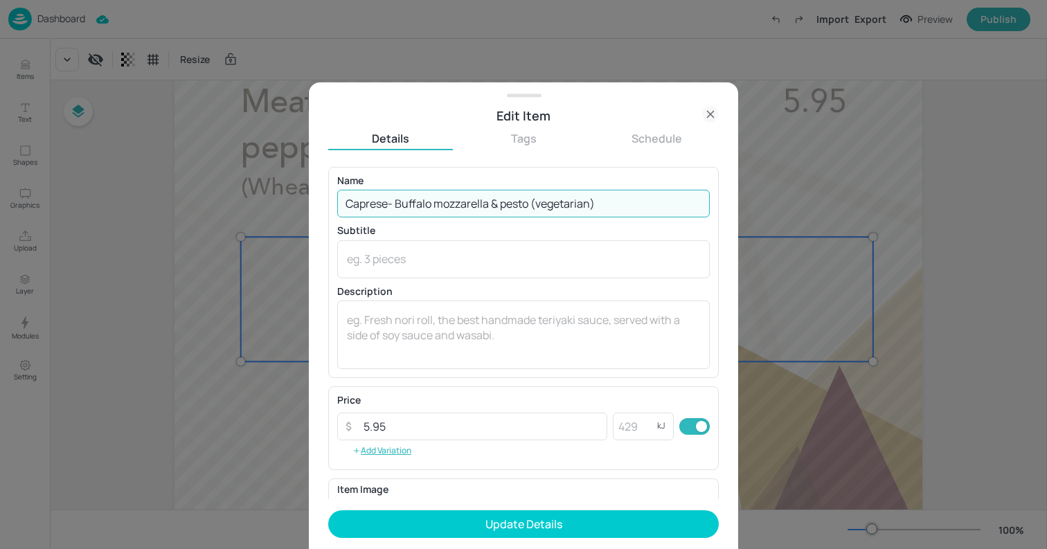
click at [388, 204] on input "Caprese- Buffalo mozzarella & pesto (vegetarian)" at bounding box center [523, 204] width 372 height 28
type input "Caprese - Buffalo mozzarella & pesto (vegetarian)"
click at [402, 247] on div "x ​" at bounding box center [523, 259] width 372 height 38
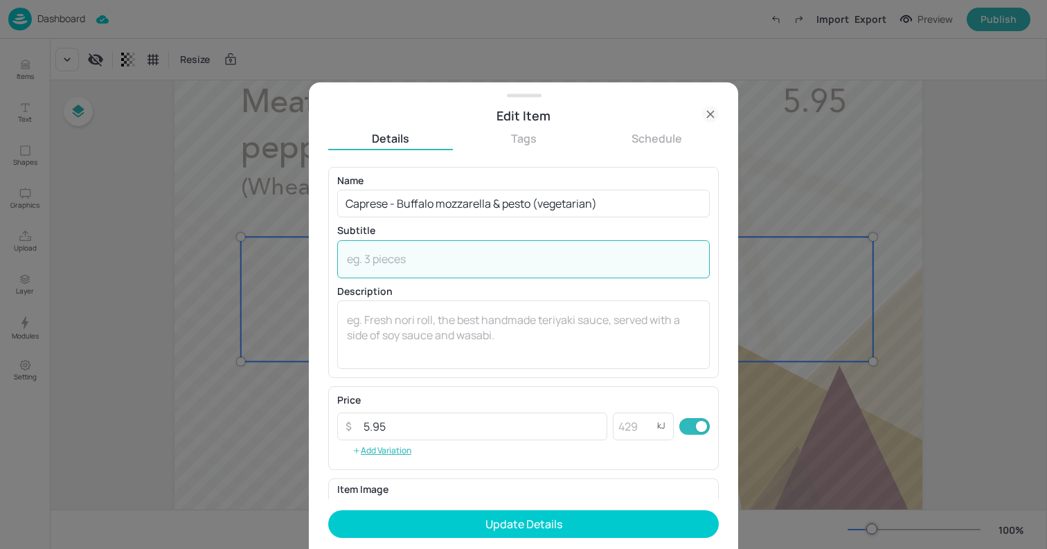
paste textarea "(Wheat, Milk)"
type textarea "(Wheat, Milk)"
click at [490, 325] on textarea at bounding box center [523, 335] width 353 height 46
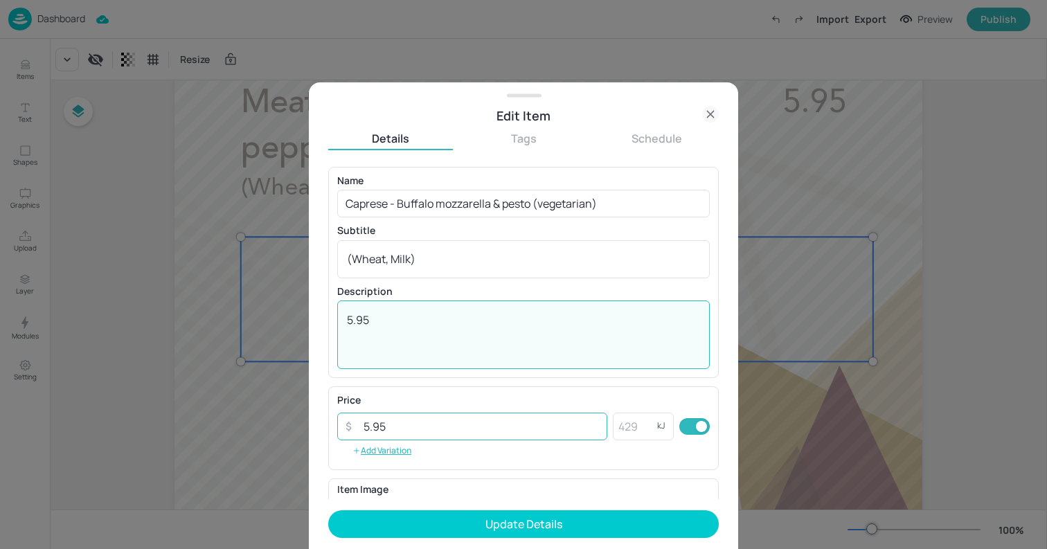
type textarea "5.95"
click at [509, 421] on input "5.95" at bounding box center [481, 427] width 252 height 28
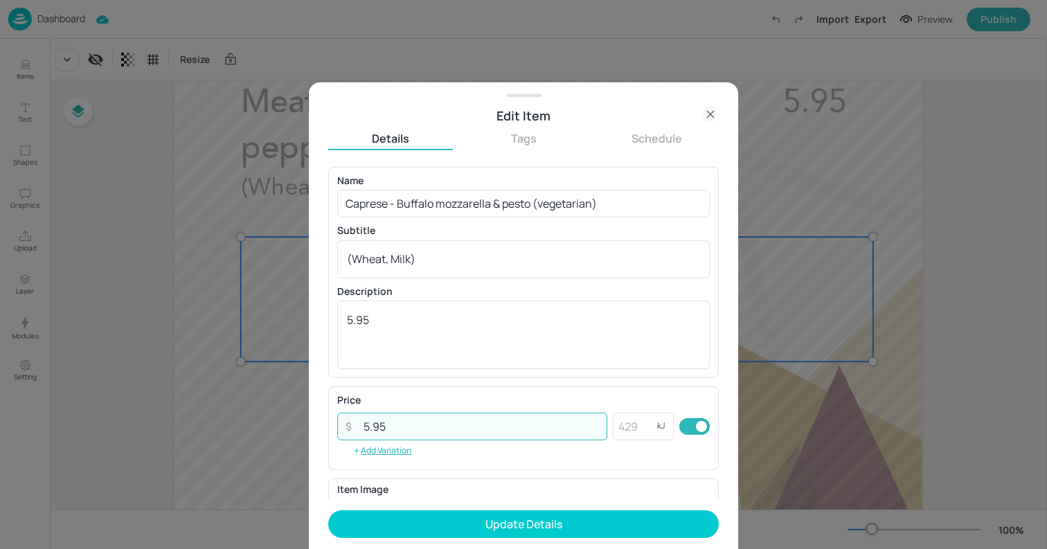
click at [509, 421] on input "5.95" at bounding box center [481, 427] width 252 height 28
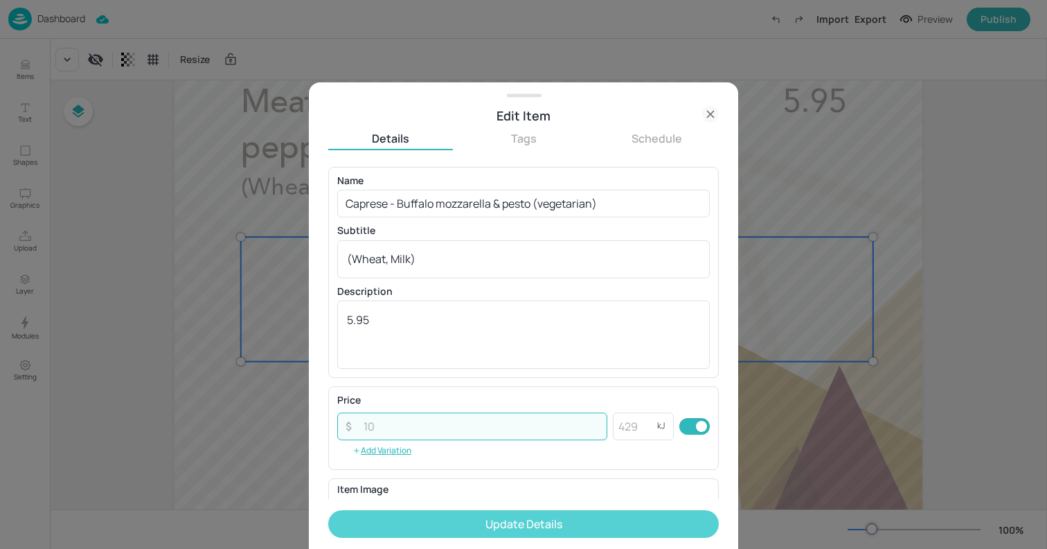
click at [553, 531] on button "Update Details" at bounding box center [523, 524] width 390 height 28
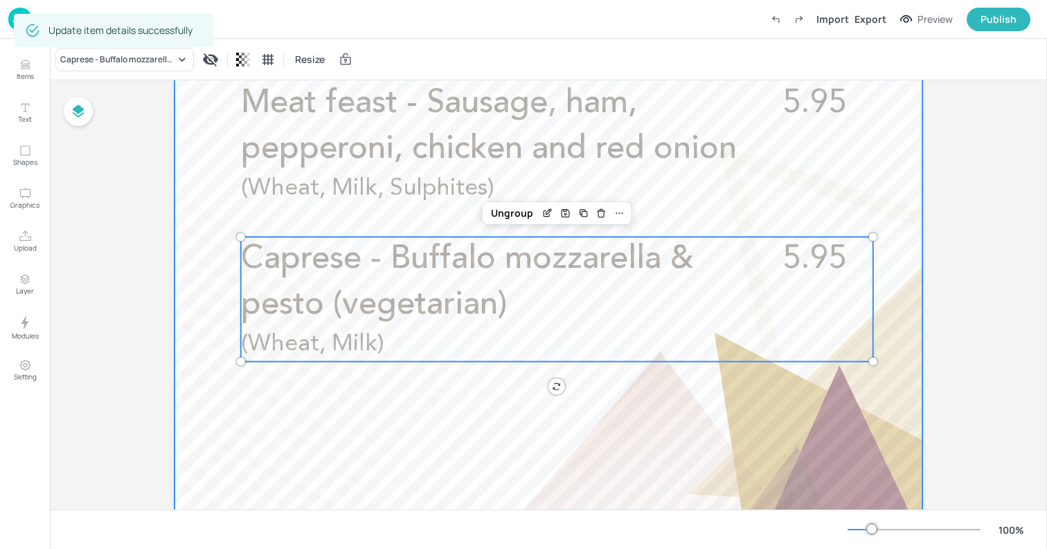
click at [206, 177] on div at bounding box center [548, 14] width 748 height 1329
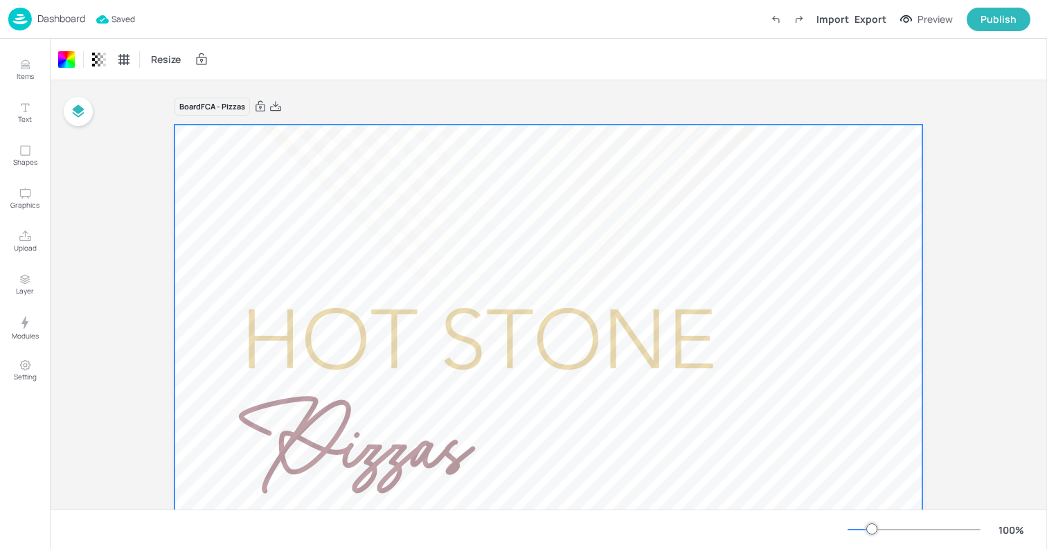
click at [42, 19] on p "Dashboard" at bounding box center [61, 19] width 48 height 10
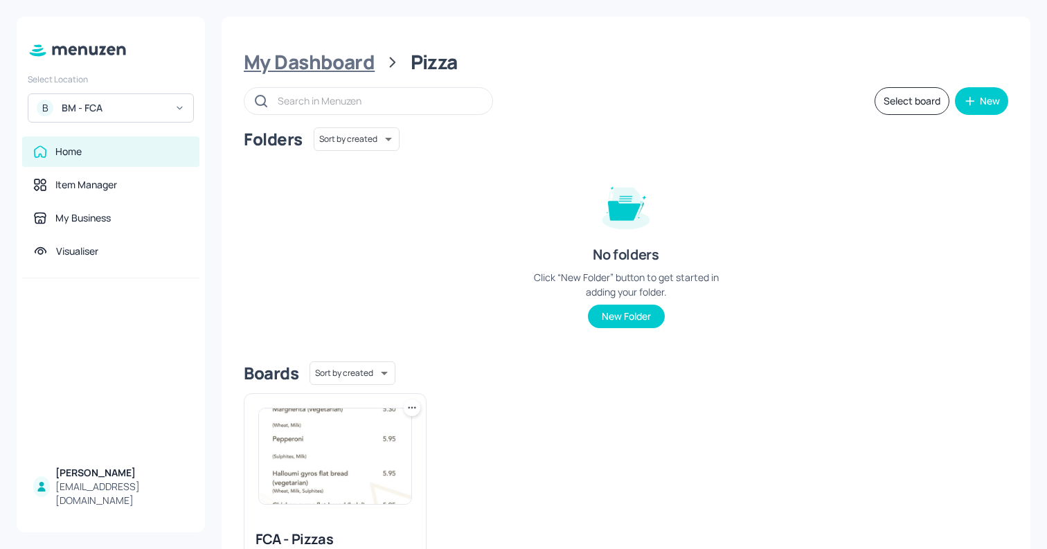
click at [347, 63] on div "My Dashboard" at bounding box center [309, 62] width 131 height 25
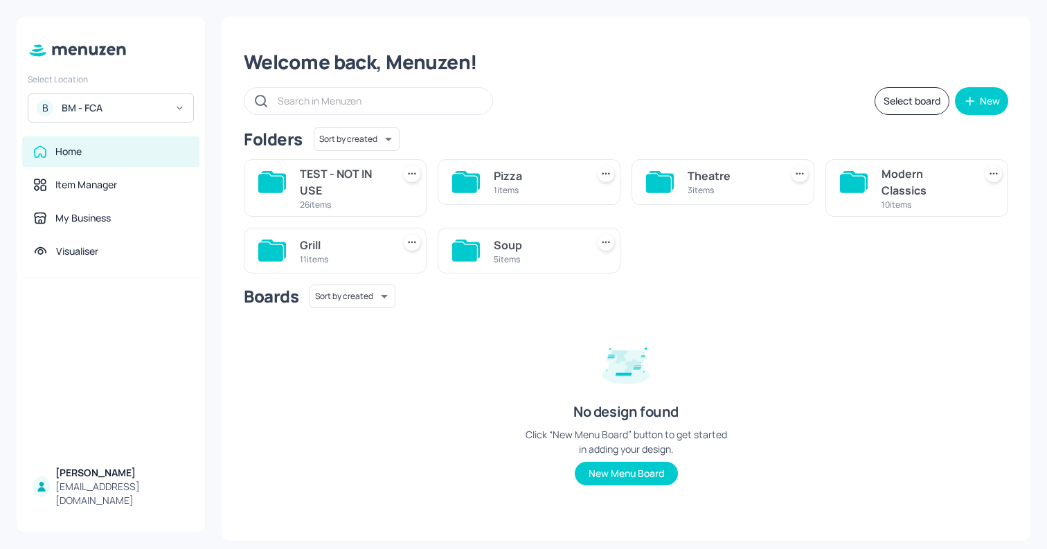
click at [549, 173] on div "Pizza" at bounding box center [537, 176] width 87 height 17
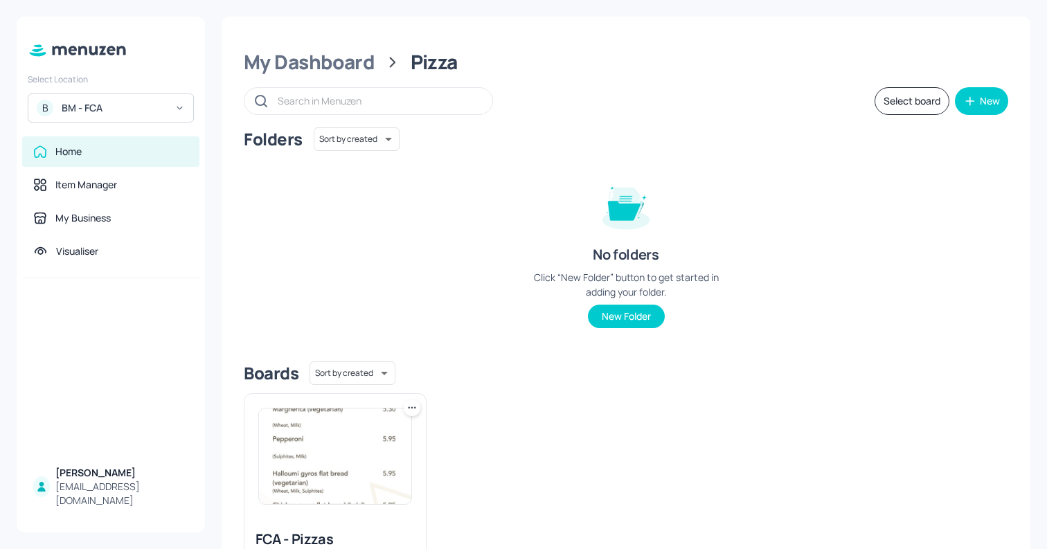
click at [327, 458] on img at bounding box center [335, 456] width 152 height 96
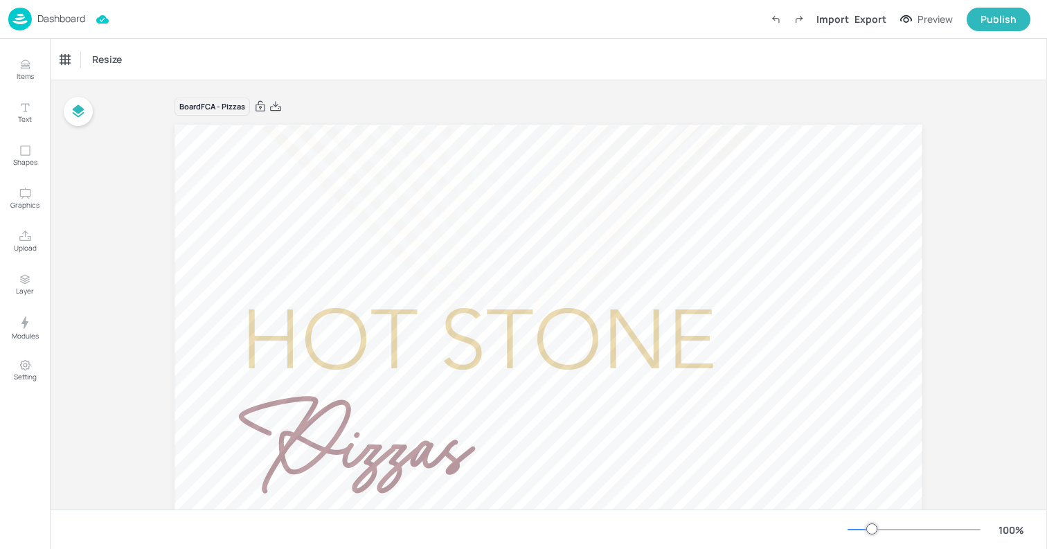
click at [58, 24] on p "Dashboard" at bounding box center [61, 19] width 48 height 10
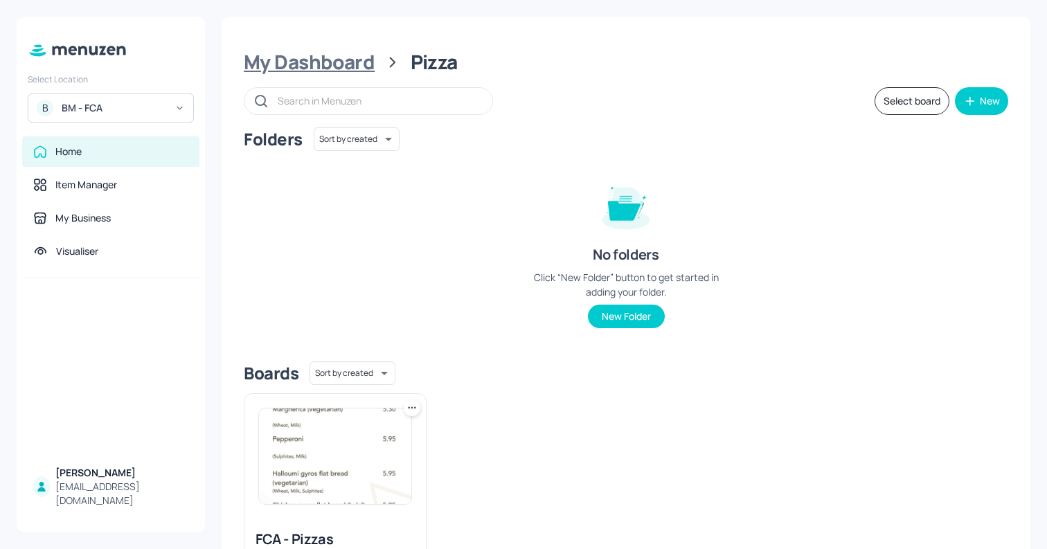
click at [350, 64] on div "My Dashboard" at bounding box center [309, 62] width 131 height 25
